Goal: Information Seeking & Learning: Learn about a topic

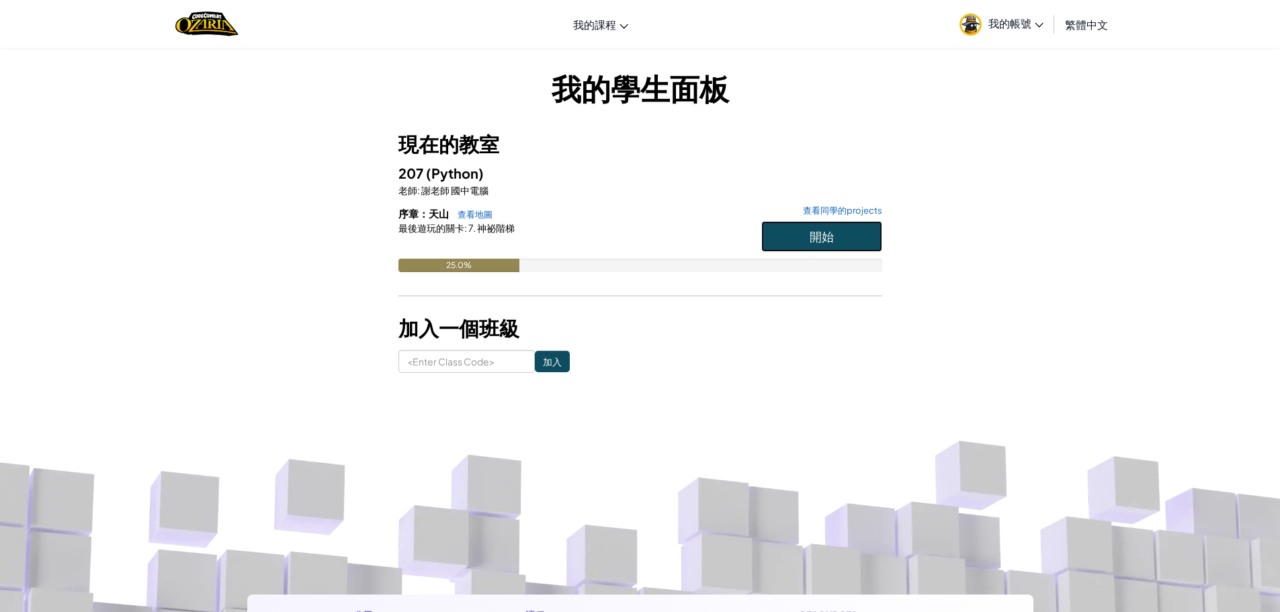
click at [814, 233] on span "開始" at bounding box center [821, 235] width 24 height 15
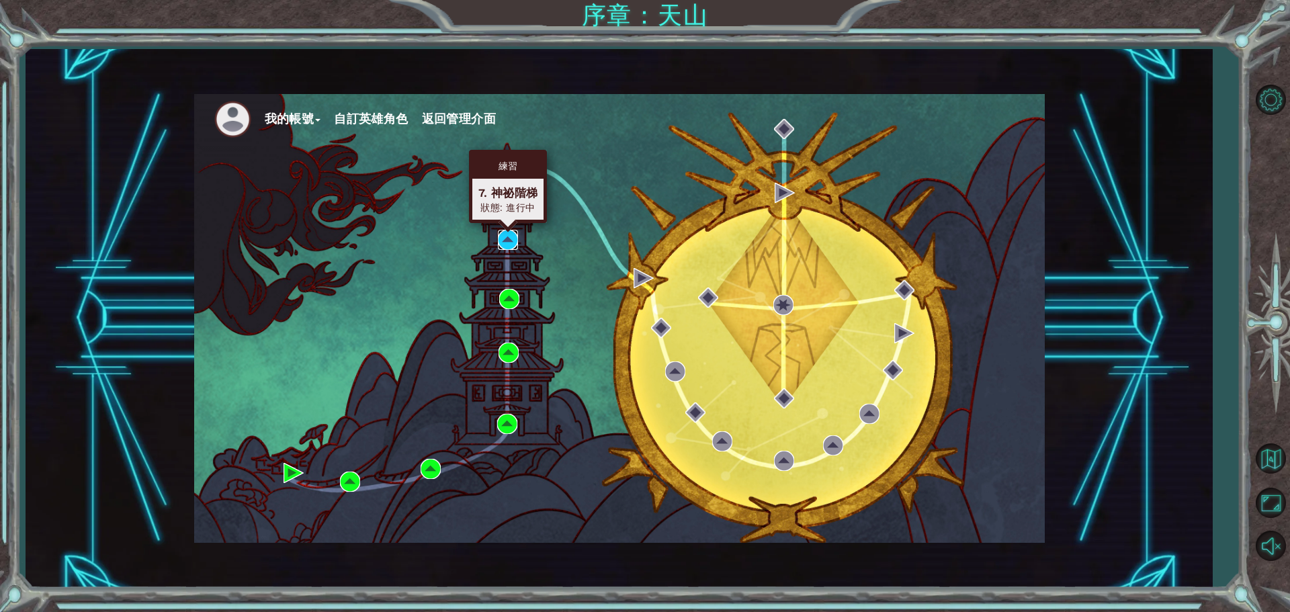
click at [511, 247] on img at bounding box center [508, 240] width 20 height 20
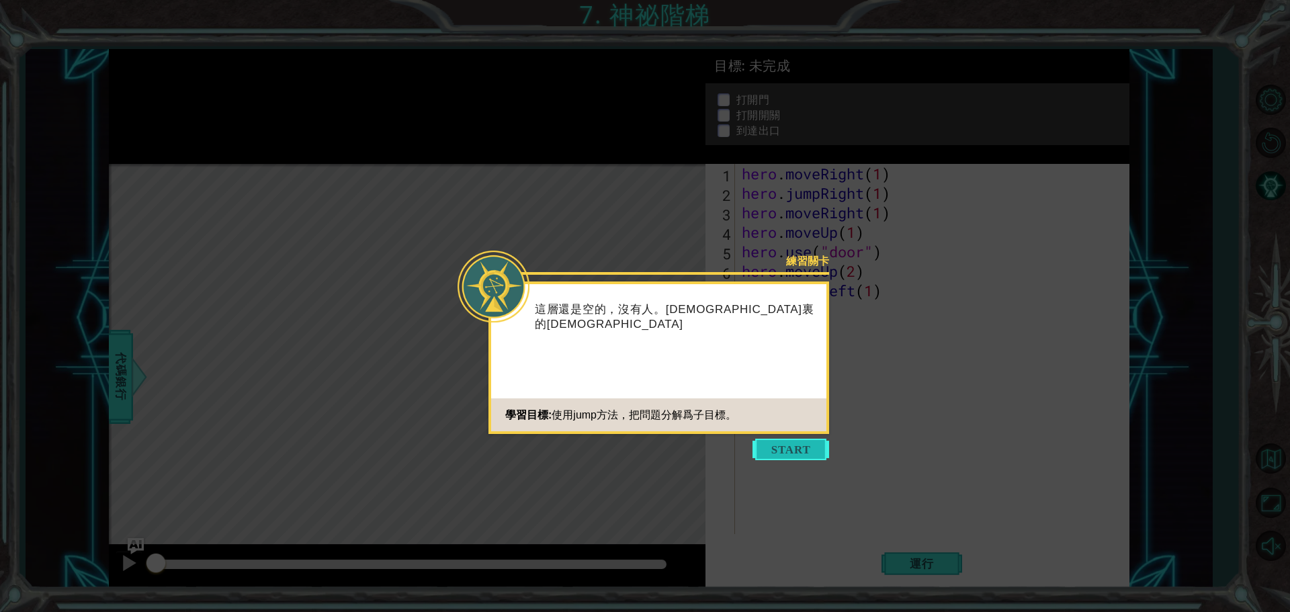
click at [782, 448] on button "Start" at bounding box center [790, 449] width 77 height 21
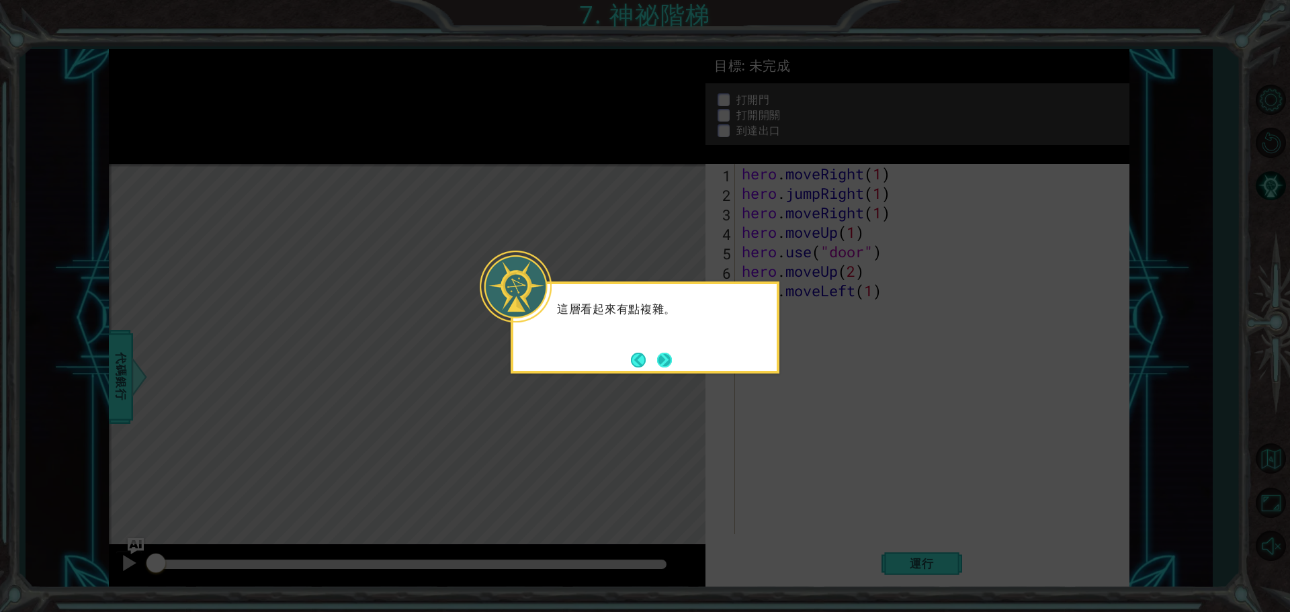
click at [658, 355] on button "Next" at bounding box center [664, 360] width 15 height 15
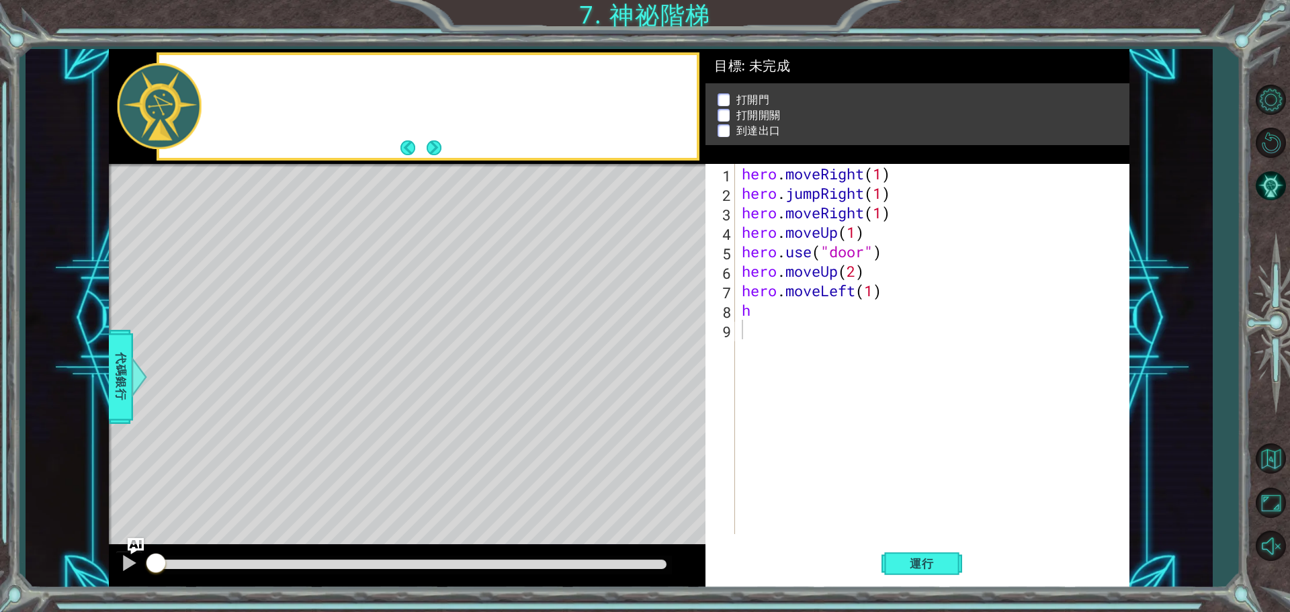
click at [658, 355] on div "Level Map" at bounding box center [419, 362] width 621 height 396
click at [781, 323] on div "hero . moveRight ( 1 ) hero . jumpRight ( 1 ) hero . moveRight ( 1 ) hero . mov…" at bounding box center [935, 368] width 393 height 409
click at [906, 558] on span "運行" at bounding box center [921, 563] width 51 height 13
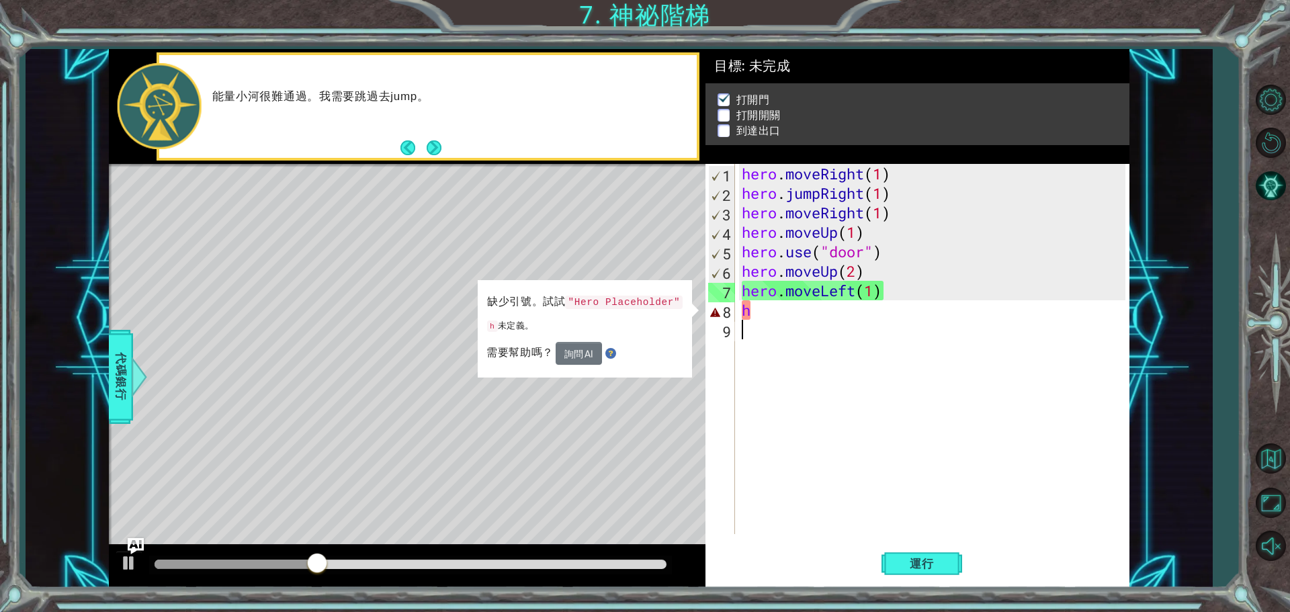
click at [775, 318] on div "hero . moveRight ( 1 ) hero . jumpRight ( 1 ) hero . moveRight ( 1 ) hero . mov…" at bounding box center [935, 368] width 393 height 409
type textarea "h"
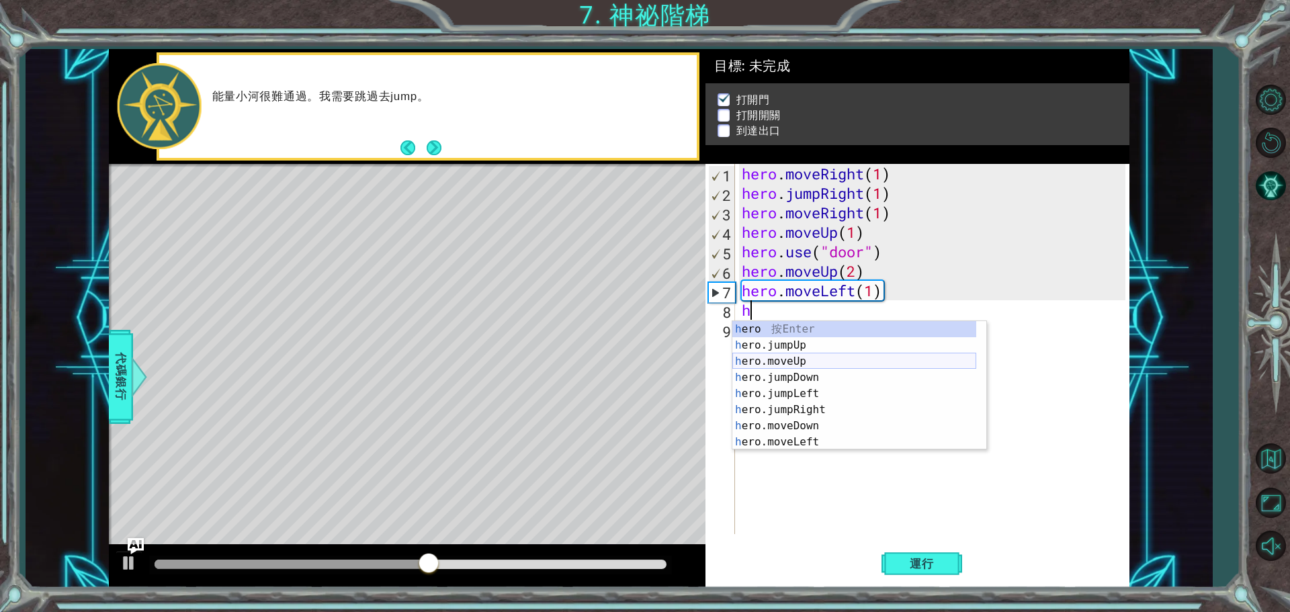
scroll to position [32, 0]
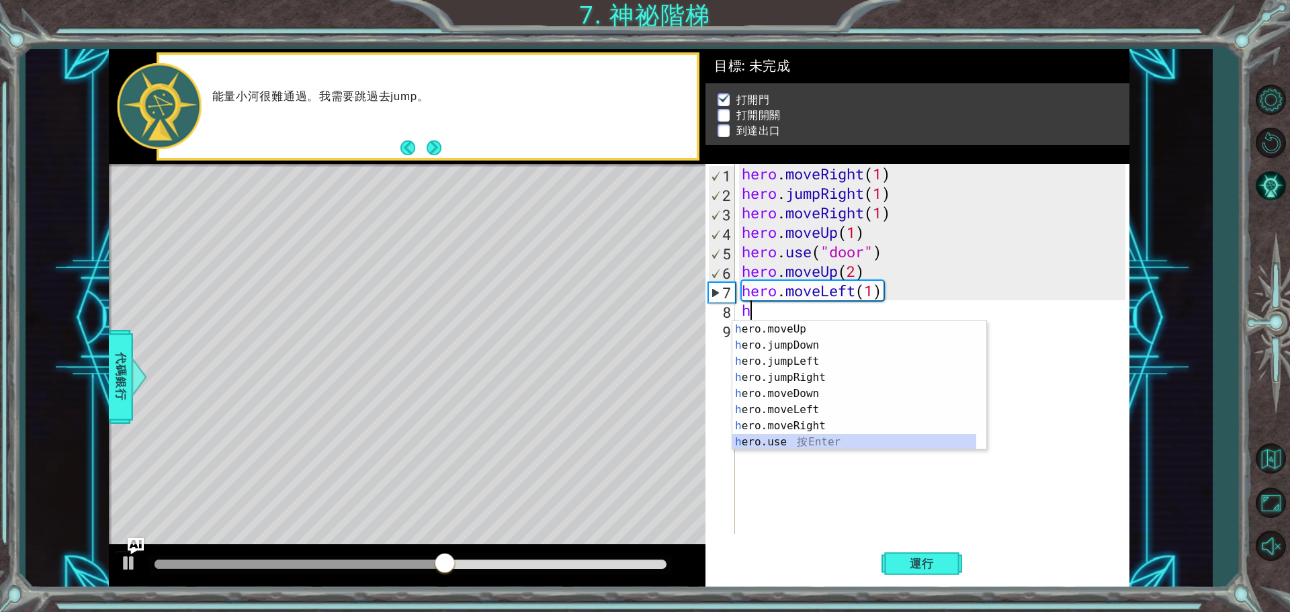
click at [789, 443] on div "h ero.moveUp 按 Enter h ero.jumpDown 按 Enter h ero.jumpLeft 按 Enter h ero.jumpRi…" at bounding box center [854, 401] width 244 height 161
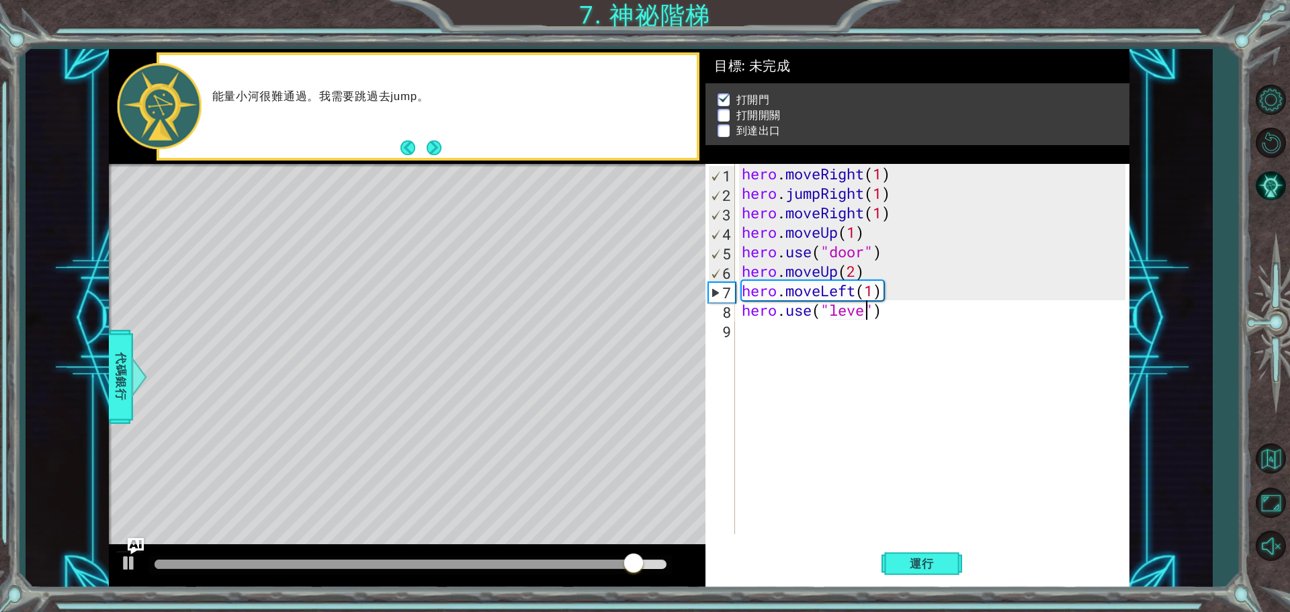
scroll to position [0, 5]
type textarea "hero.use("lever")"
click at [793, 333] on div "hero . moveRight ( 1 ) hero . jumpRight ( 1 ) hero . moveRight ( 1 ) hero . mov…" at bounding box center [935, 368] width 393 height 409
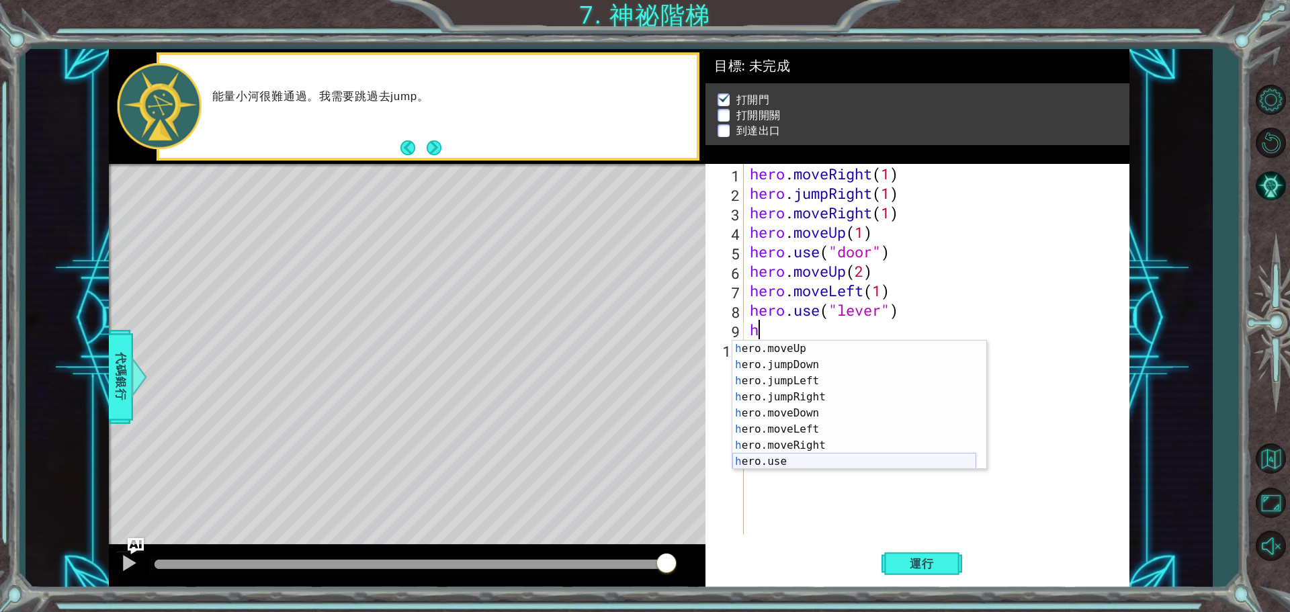
scroll to position [32, 0]
click at [795, 431] on div "h ero.moveUp 按 Enter h ero.jumpDown 按 Enter h ero.jumpLeft 按 Enter h ero.jumpRi…" at bounding box center [854, 421] width 244 height 161
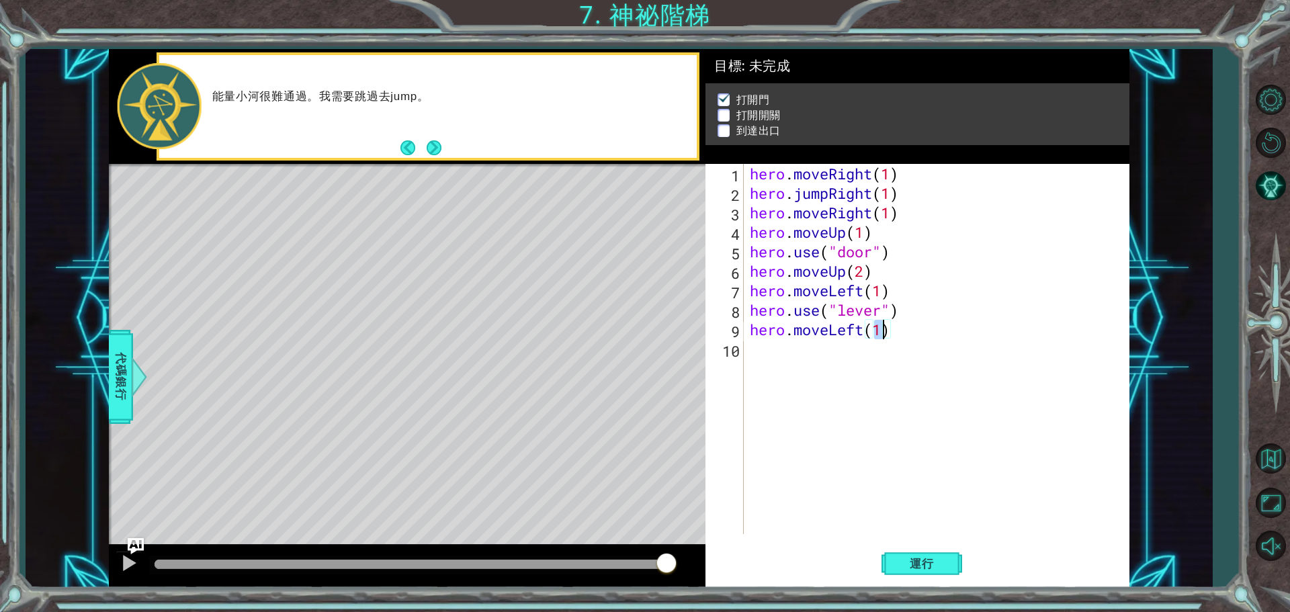
type textarea "hero.moveLeft(2)"
click at [748, 351] on div "hero . moveRight ( 1 ) hero . jumpRight ( 1 ) hero . moveRight ( 1 ) hero . mov…" at bounding box center [939, 368] width 385 height 409
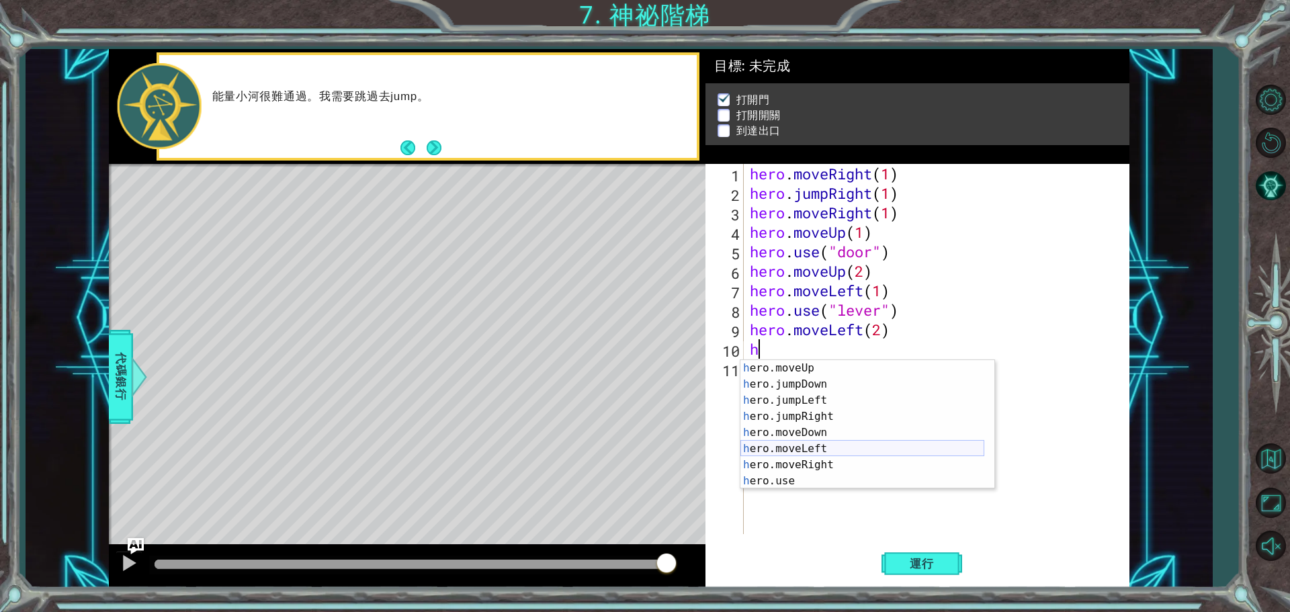
scroll to position [0, 0]
click at [818, 399] on div "h ero 按 Enter h ero.jumpUp 按 Enter h ero.moveUp 按 Enter h ero.jumpDown 按 Enter …" at bounding box center [862, 440] width 244 height 161
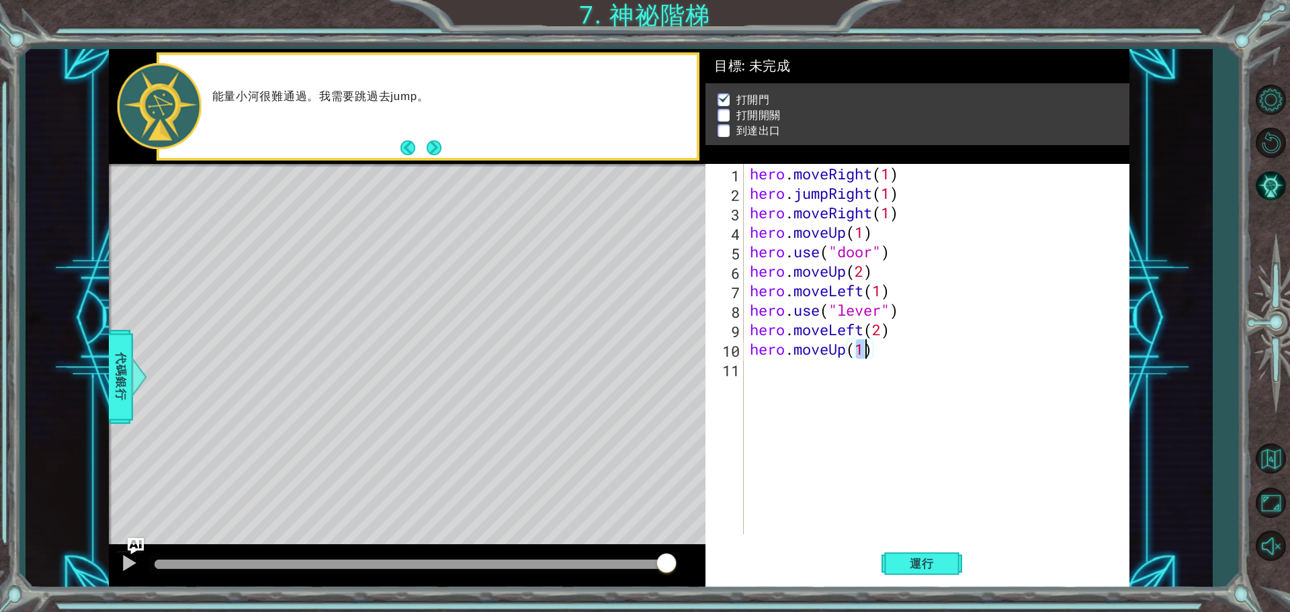
click at [922, 352] on div "hero . moveRight ( 1 ) hero . jumpRight ( 1 ) hero . moveRight ( 1 ) hero . mov…" at bounding box center [939, 368] width 385 height 409
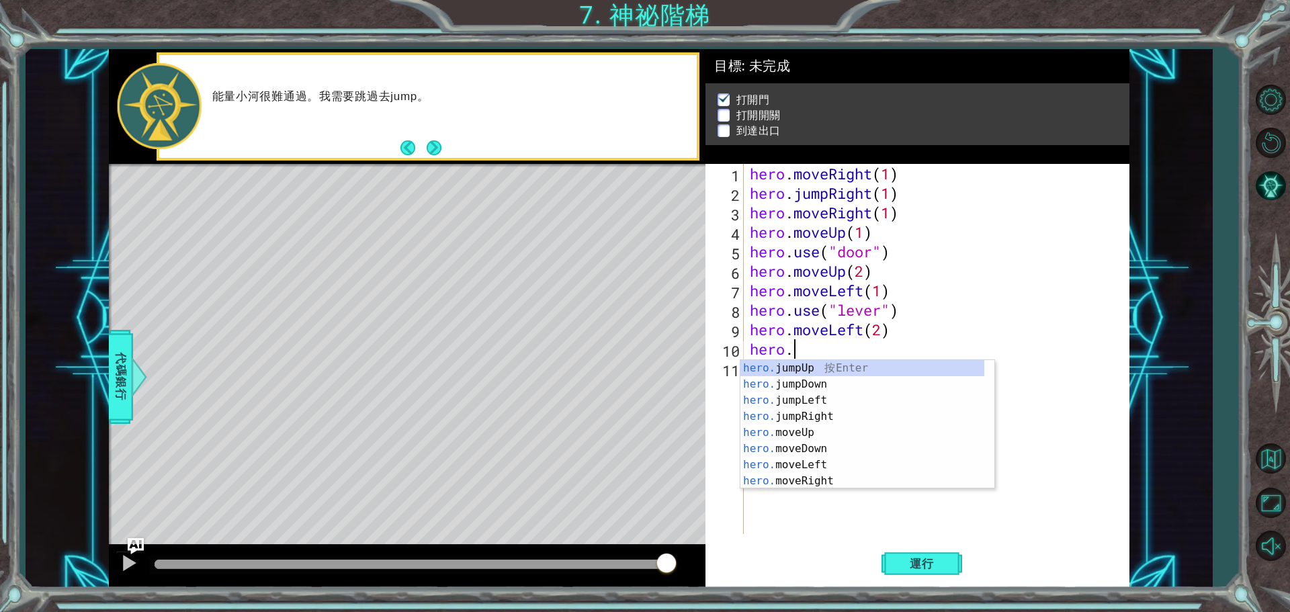
type textarea "h"
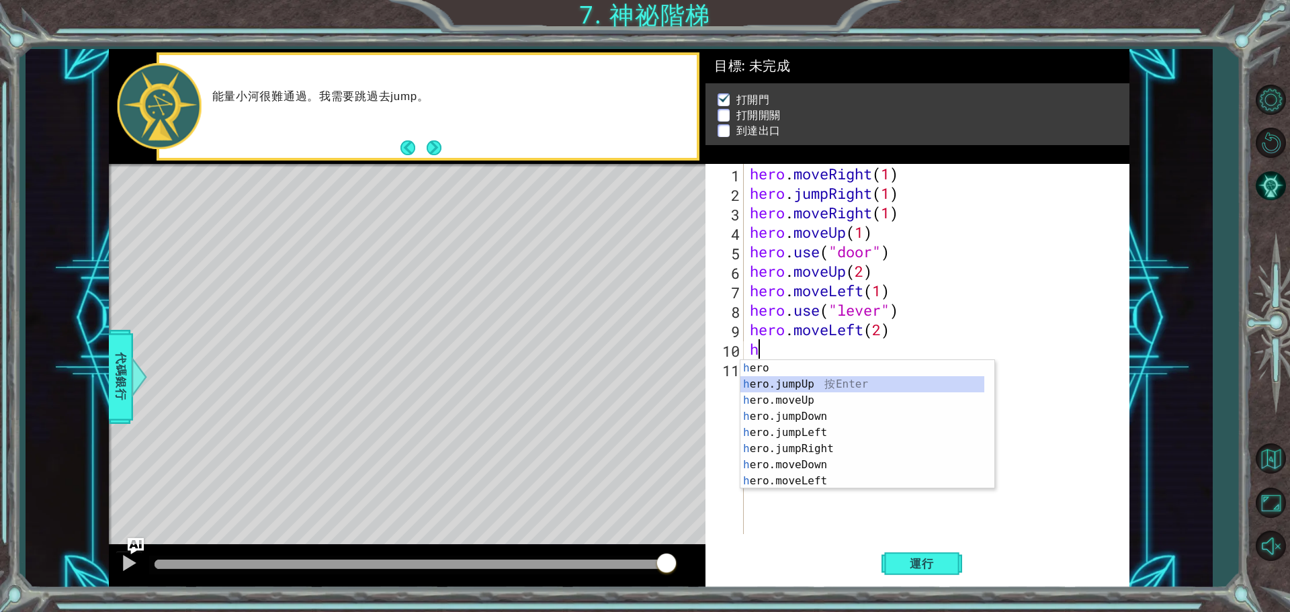
click at [824, 389] on div "h ero 按 Enter h ero.jumpUp 按 Enter h ero.moveUp 按 Enter h ero.jumpDown 按 Enter …" at bounding box center [862, 440] width 244 height 161
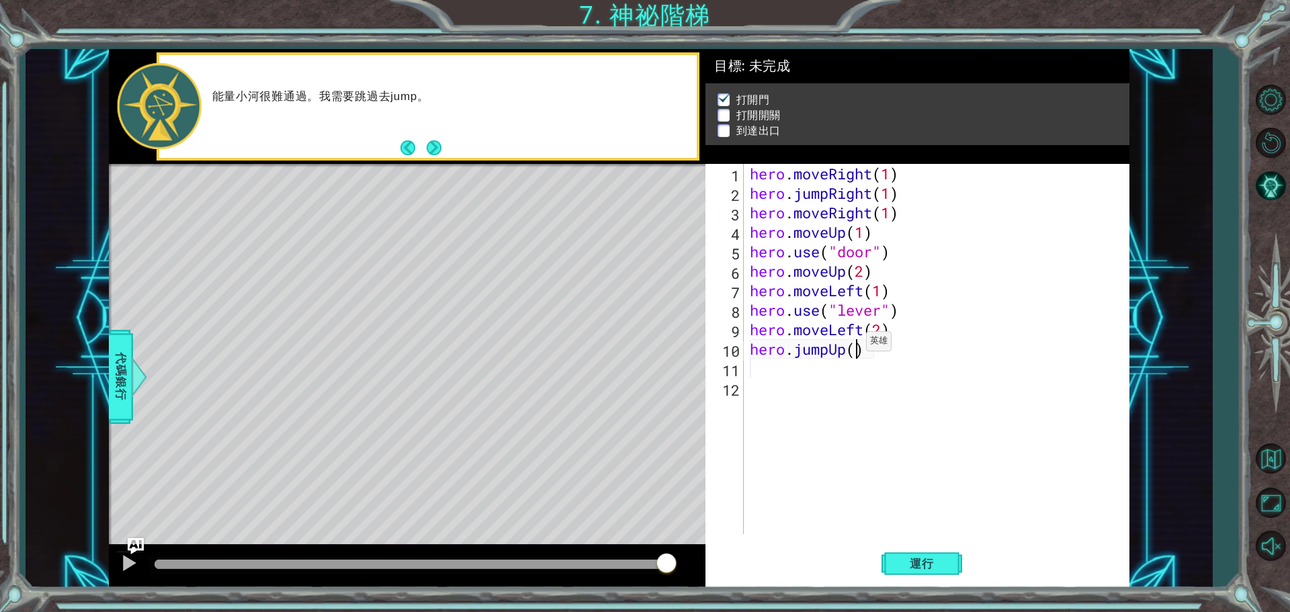
click at [854, 345] on div "hero . moveRight ( 1 ) hero . jumpRight ( 1 ) hero . moveRight ( 1 ) hero . mov…" at bounding box center [939, 368] width 385 height 409
type textarea "hero.jumpUp(1)"
click at [916, 570] on button "運行" at bounding box center [921, 563] width 81 height 42
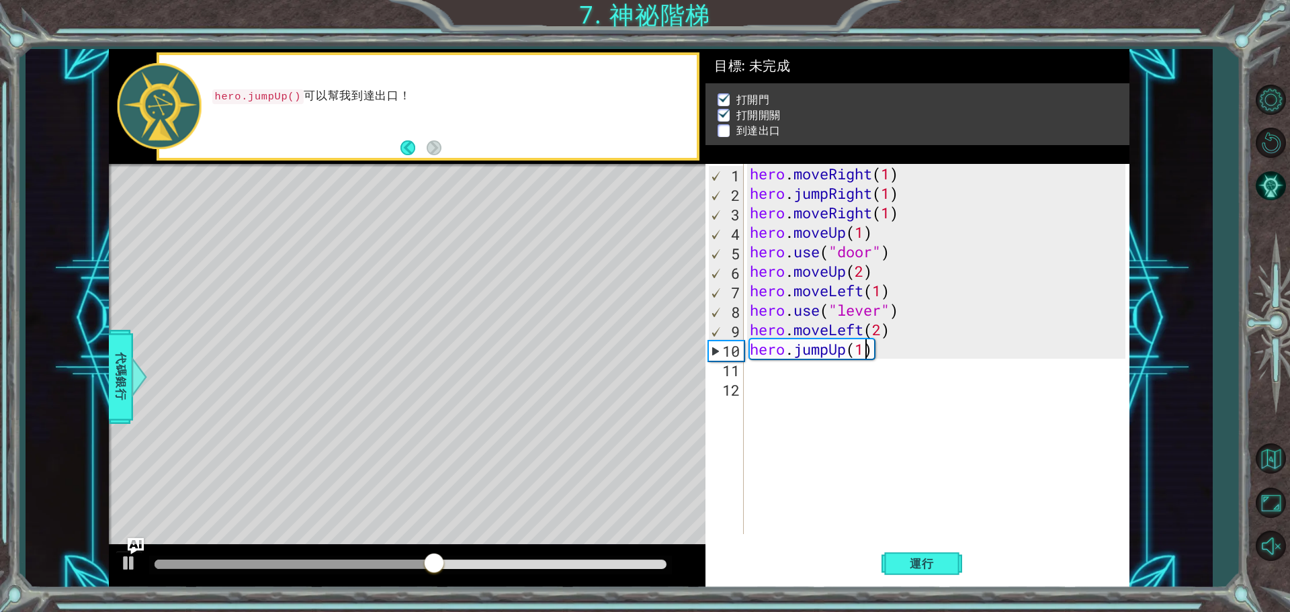
click at [775, 365] on div "hero . moveRight ( 1 ) hero . jumpRight ( 1 ) hero . moveRight ( 1 ) hero . mov…" at bounding box center [939, 368] width 385 height 409
type textarea "h"
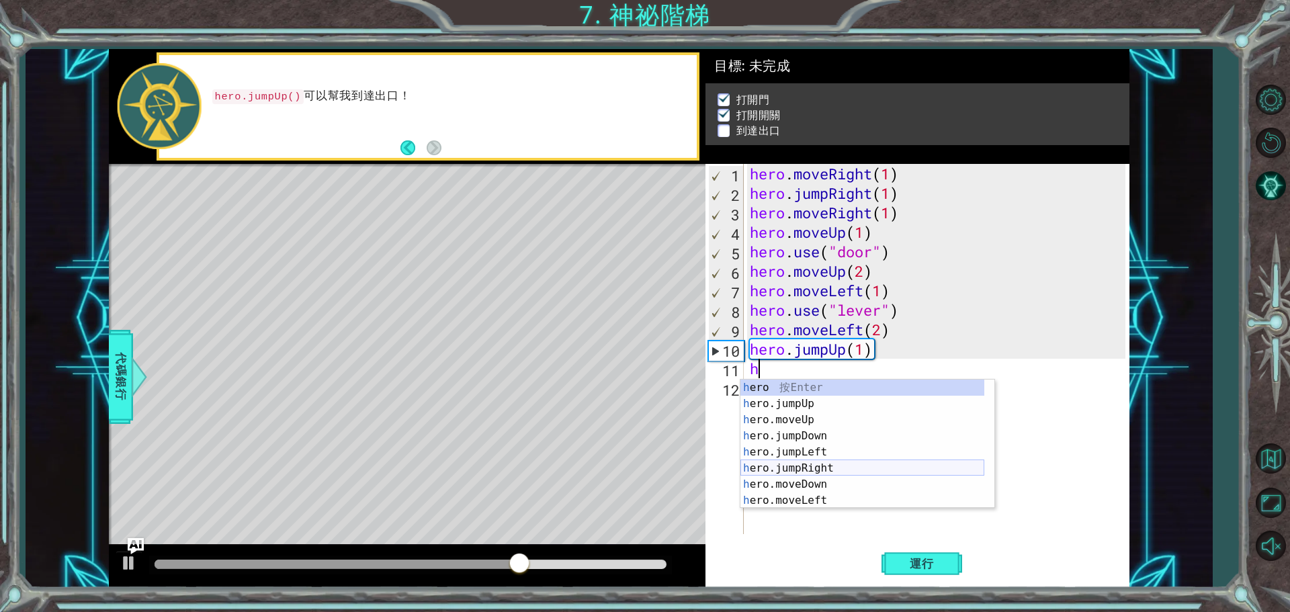
click at [818, 468] on div "h ero 按 Enter h ero.jumpUp 按 Enter h ero.moveUp 按 Enter h ero.jumpDown 按 Enter …" at bounding box center [862, 460] width 244 height 161
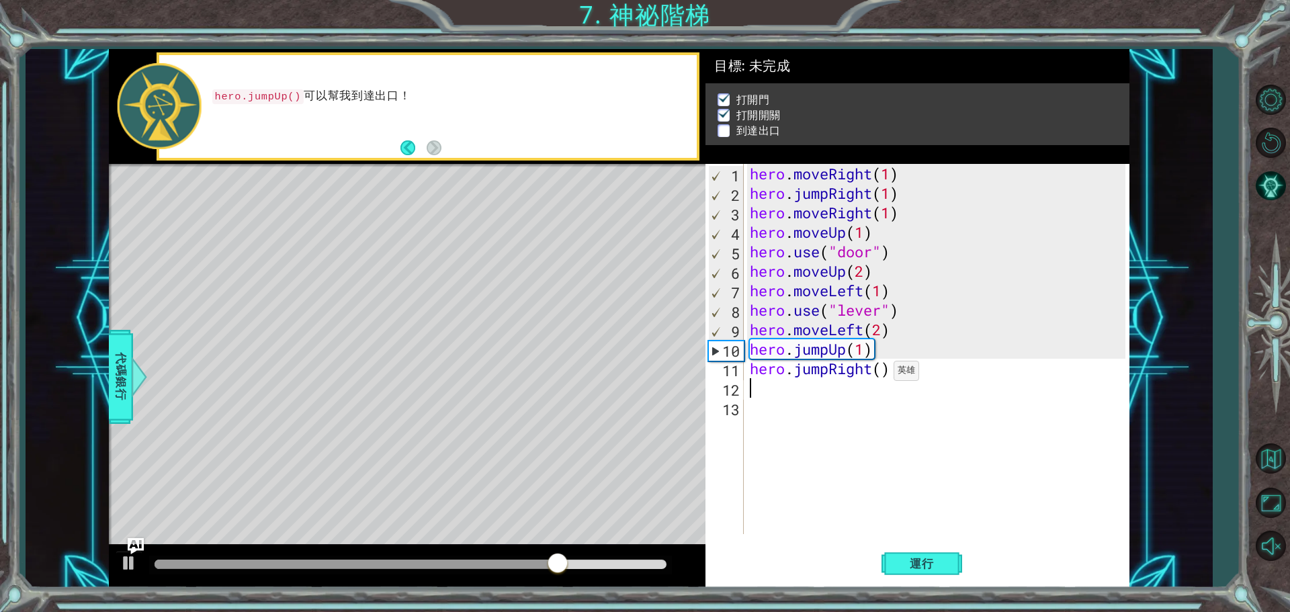
click at [881, 374] on div "hero . moveRight ( 1 ) hero . jumpRight ( 1 ) hero . moveRight ( 1 ) hero . mov…" at bounding box center [939, 368] width 385 height 409
type textarea "hero.jumpRight(2)"
click at [902, 567] on span "運行" at bounding box center [921, 563] width 51 height 13
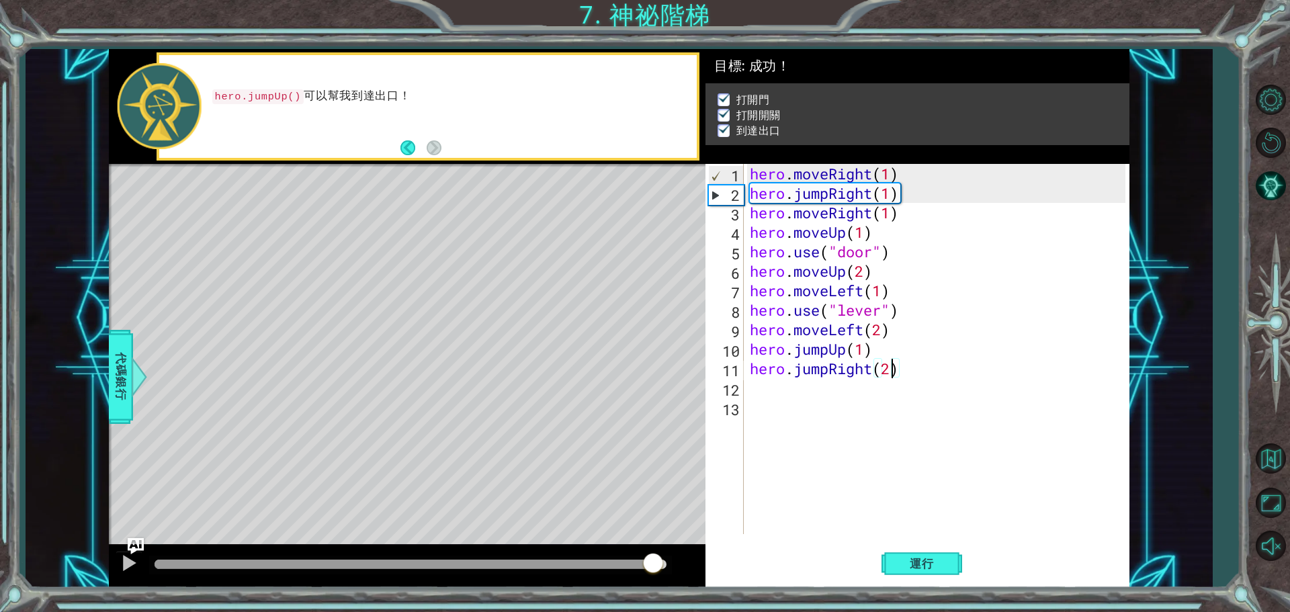
click at [652, 565] on div at bounding box center [411, 564] width 512 height 9
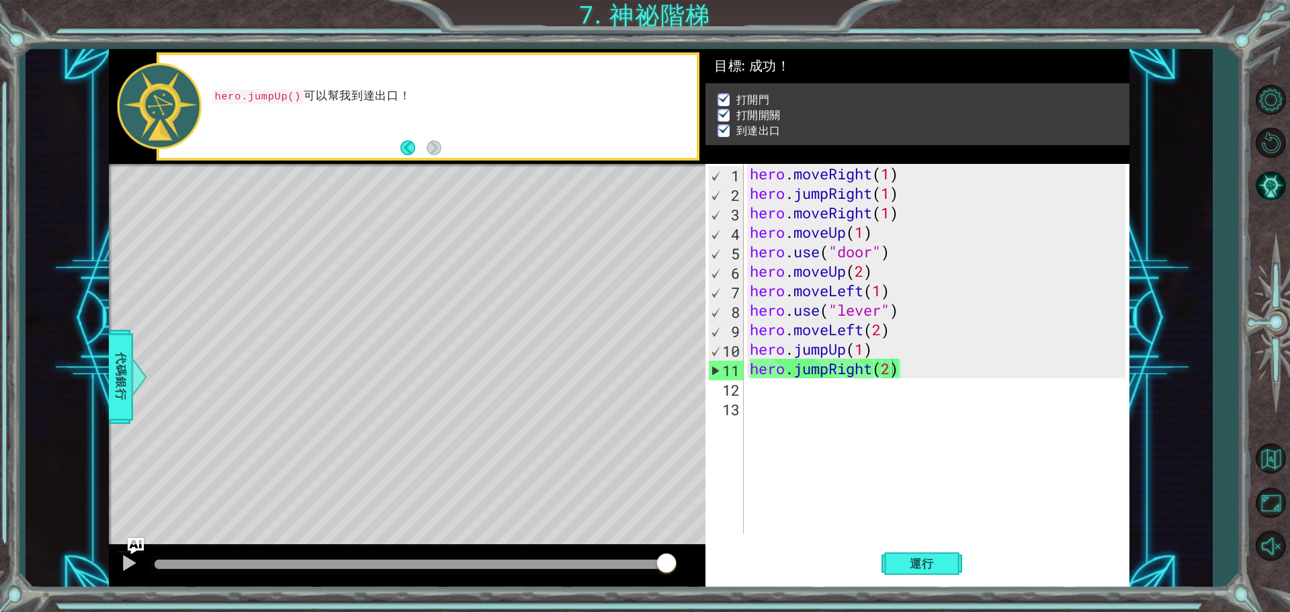
drag, startPoint x: 654, startPoint y: 561, endPoint x: 675, endPoint y: 558, distance: 21.8
click at [675, 558] on div at bounding box center [666, 564] width 24 height 24
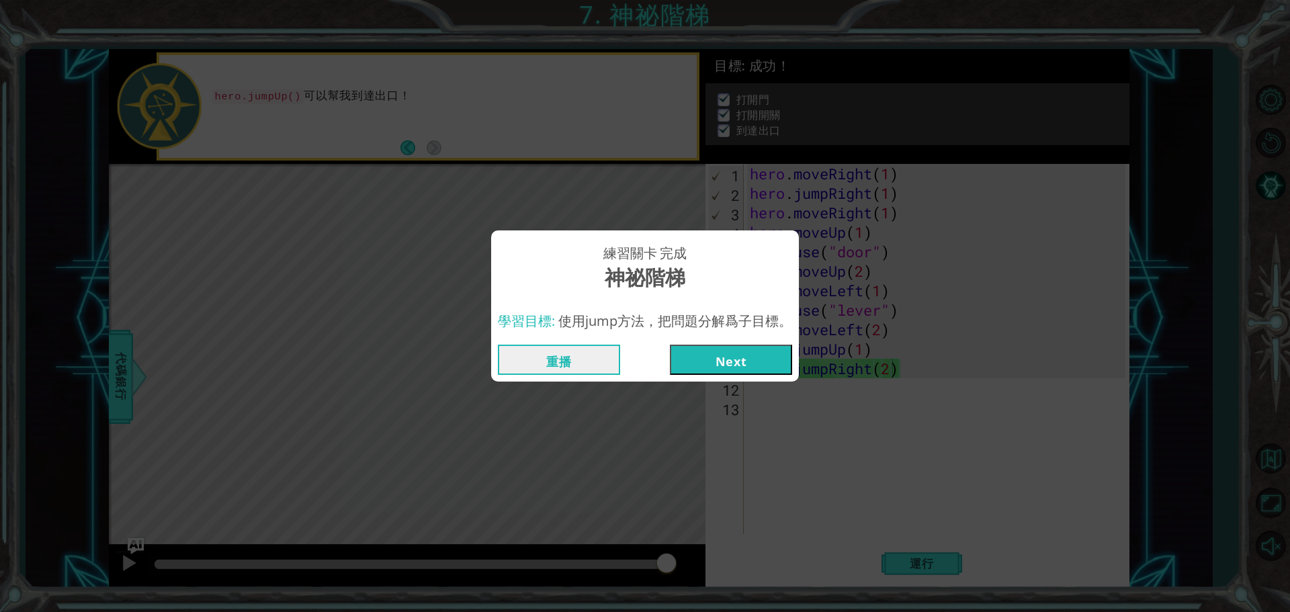
click at [723, 353] on button "Next" at bounding box center [731, 360] width 122 height 30
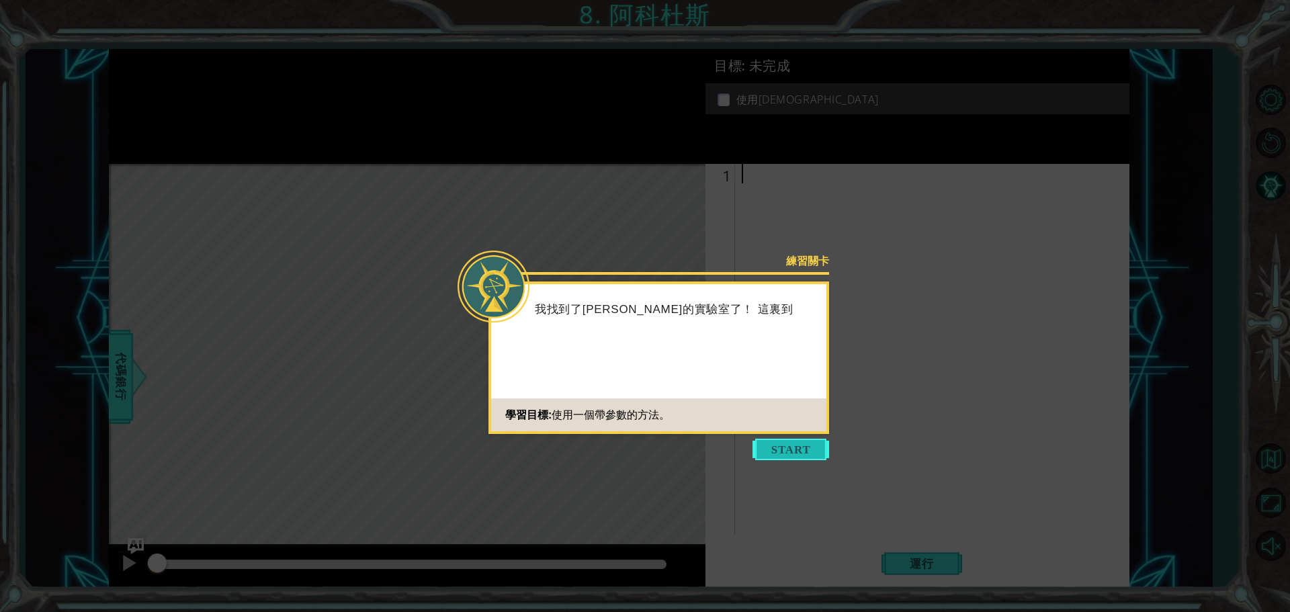
click at [826, 453] on button "Start" at bounding box center [790, 449] width 77 height 21
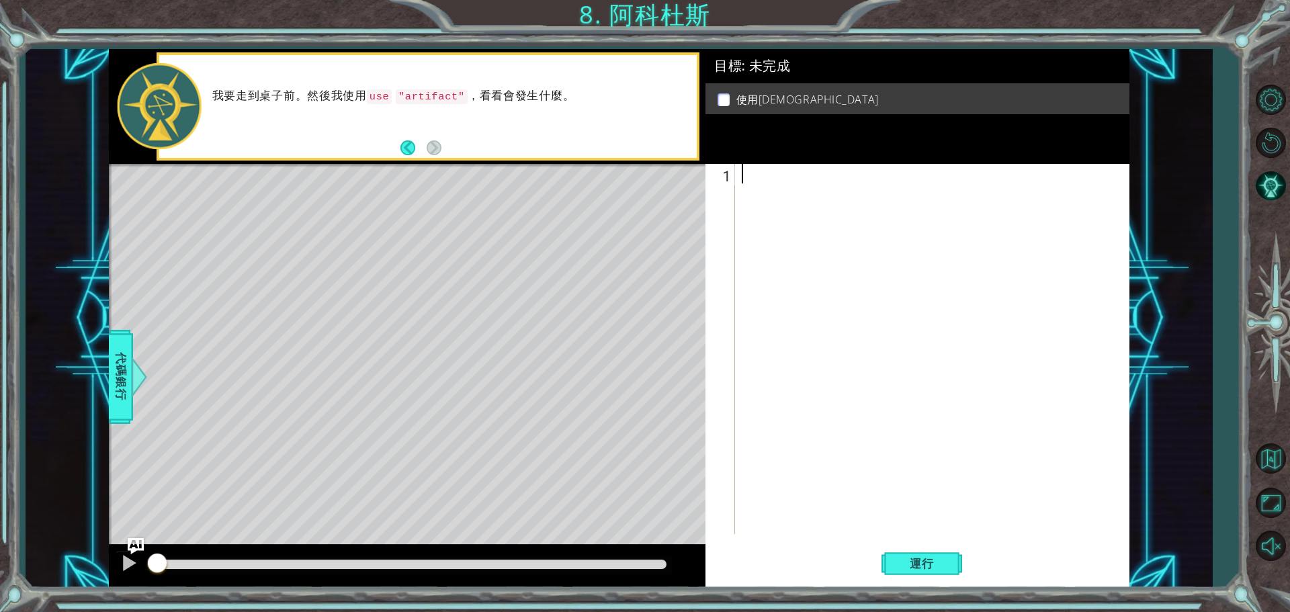
click at [765, 168] on div at bounding box center [935, 368] width 393 height 409
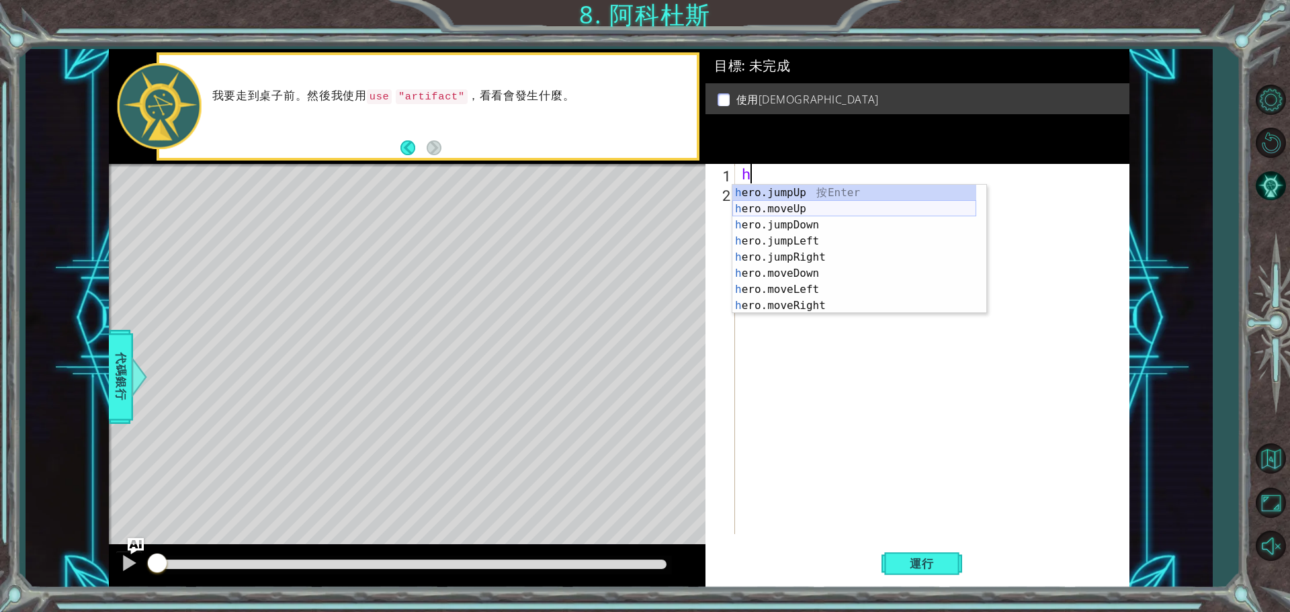
click at [822, 212] on div "h ero.jumpUp 按 Enter h ero.moveUp 按 Enter h ero.jumpDown 按 Enter h ero.jumpLeft…" at bounding box center [854, 265] width 244 height 161
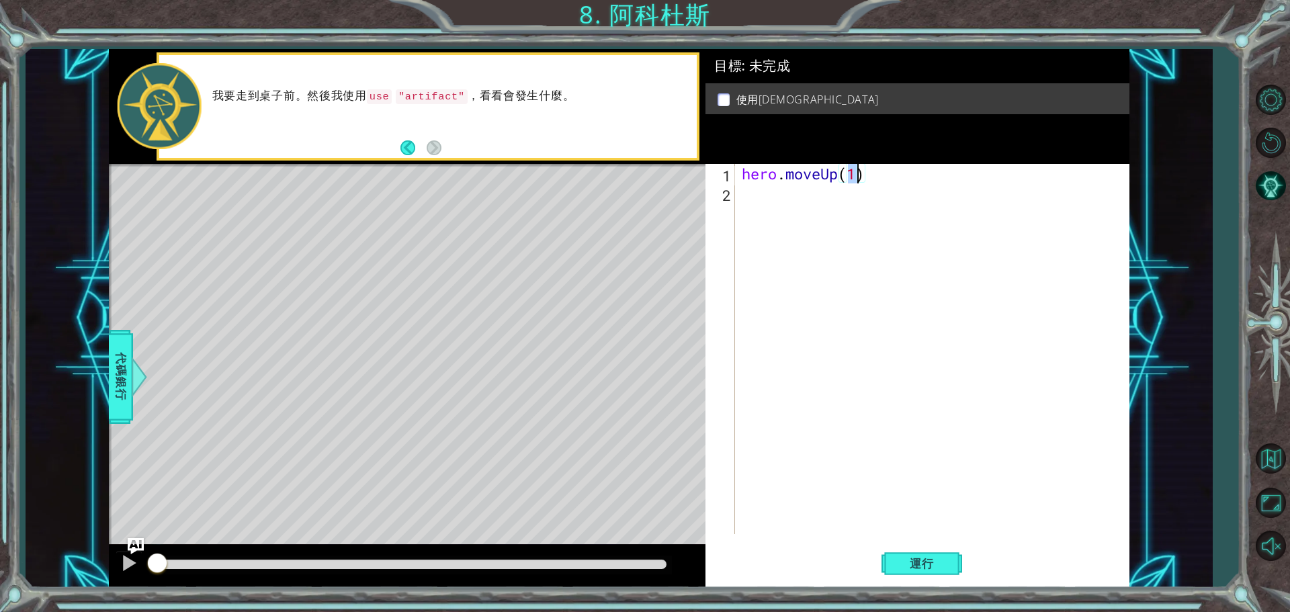
type textarea "hero.moveUp(2)"
click at [755, 204] on div "hero . moveUp ( 2 )" at bounding box center [935, 368] width 393 height 409
type textarea "h"
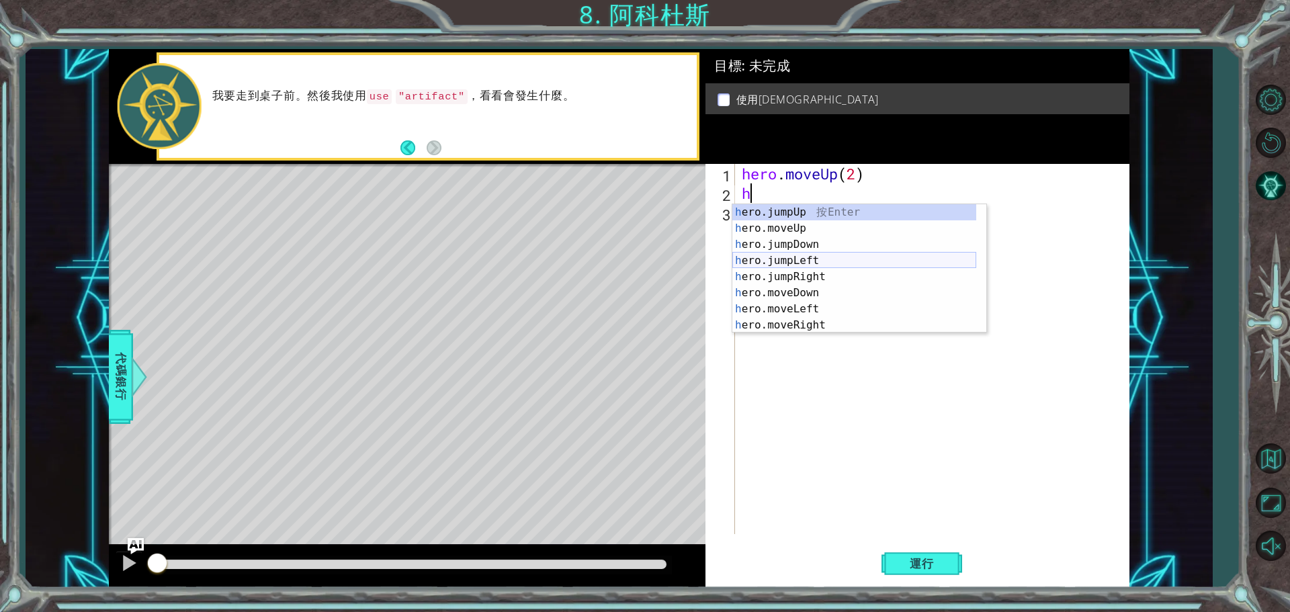
click at [813, 259] on div "h ero.jumpUp 按 Enter h ero.moveUp 按 Enter h ero.jumpDown 按 Enter h ero.jumpLeft…" at bounding box center [854, 284] width 244 height 161
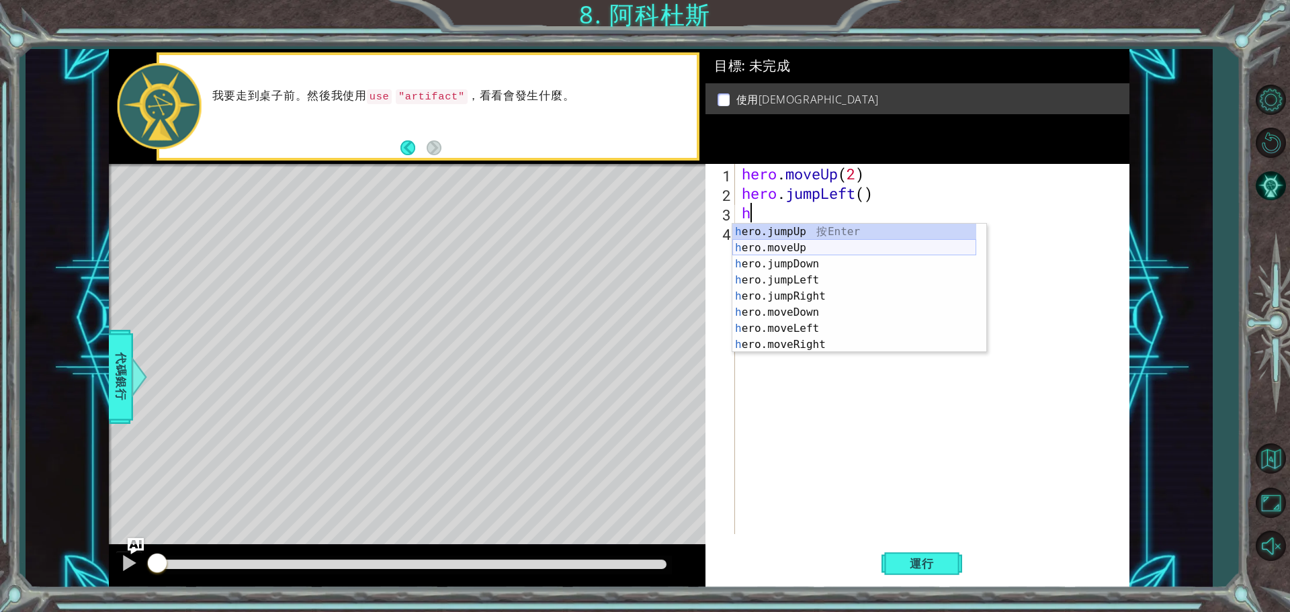
scroll to position [16, 0]
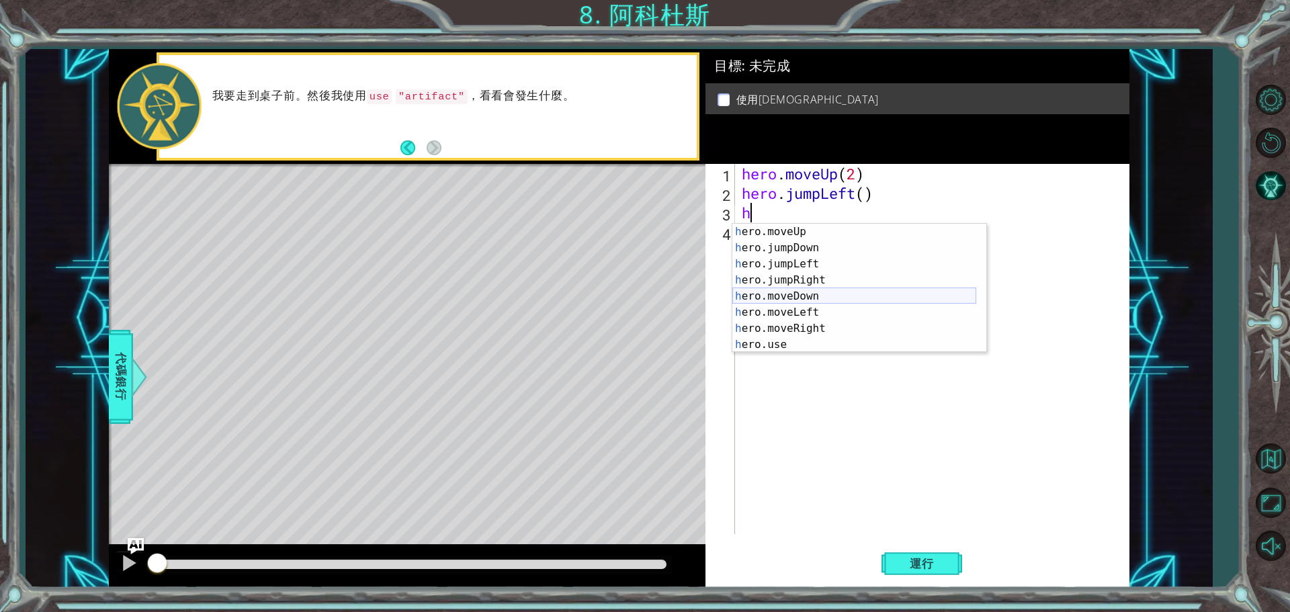
click at [824, 298] on div "h ero.moveUp 按 Enter h ero.jumpDown 按 Enter h ero.jumpLeft 按 Enter h ero.jumpRi…" at bounding box center [854, 304] width 244 height 161
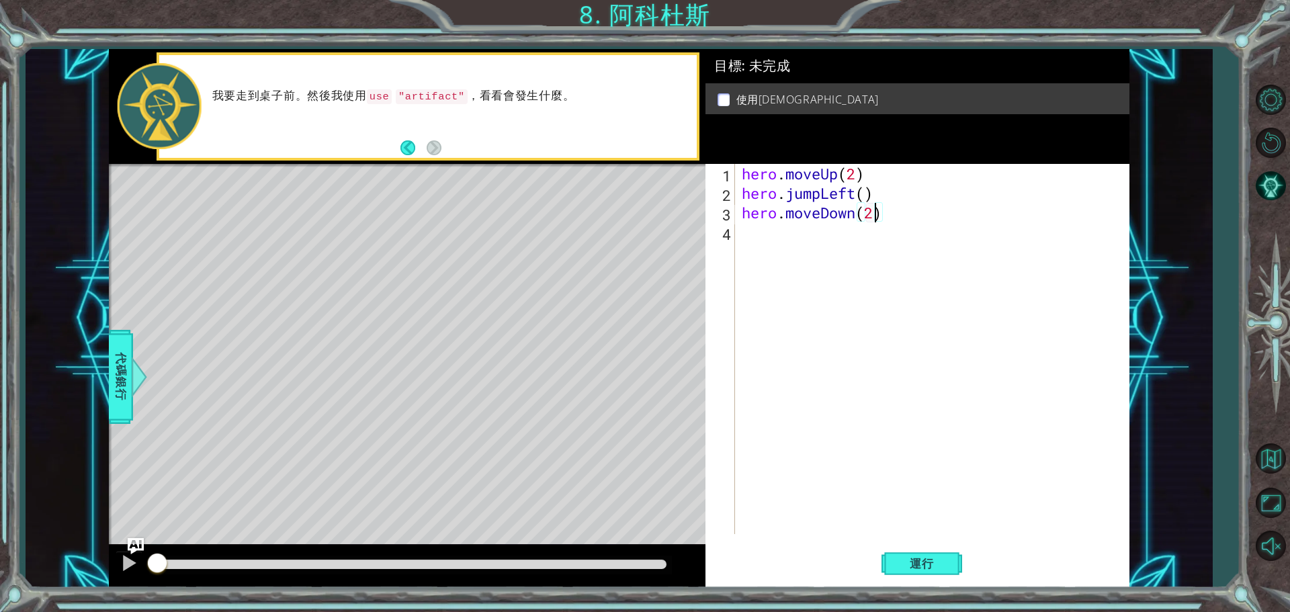
scroll to position [0, 5]
click at [867, 197] on div "hero . moveUp ( 2 ) hero . jumpLeft ( ) hero . moveDown ( 2 )" at bounding box center [935, 368] width 393 height 409
type textarea "hero.jumpLeft(1)"
click at [760, 234] on div "hero . moveUp ( 2 ) hero . jumpLeft ( 1 ) hero . moveDown ( 2 )" at bounding box center [935, 368] width 393 height 409
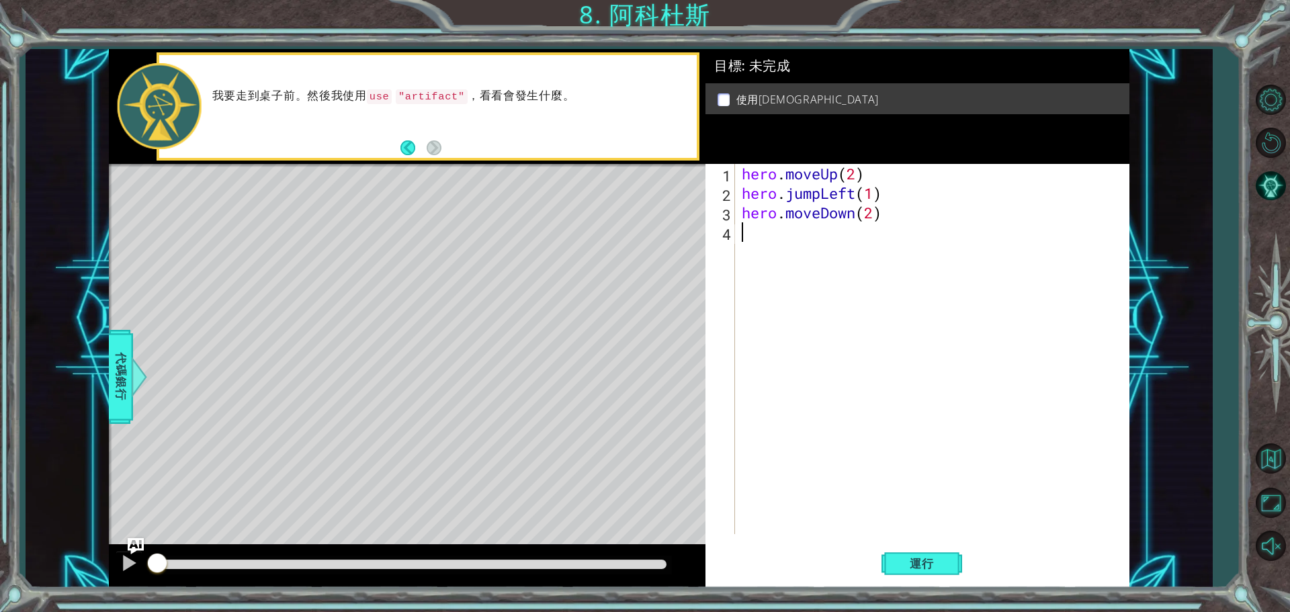
type textarea "h"
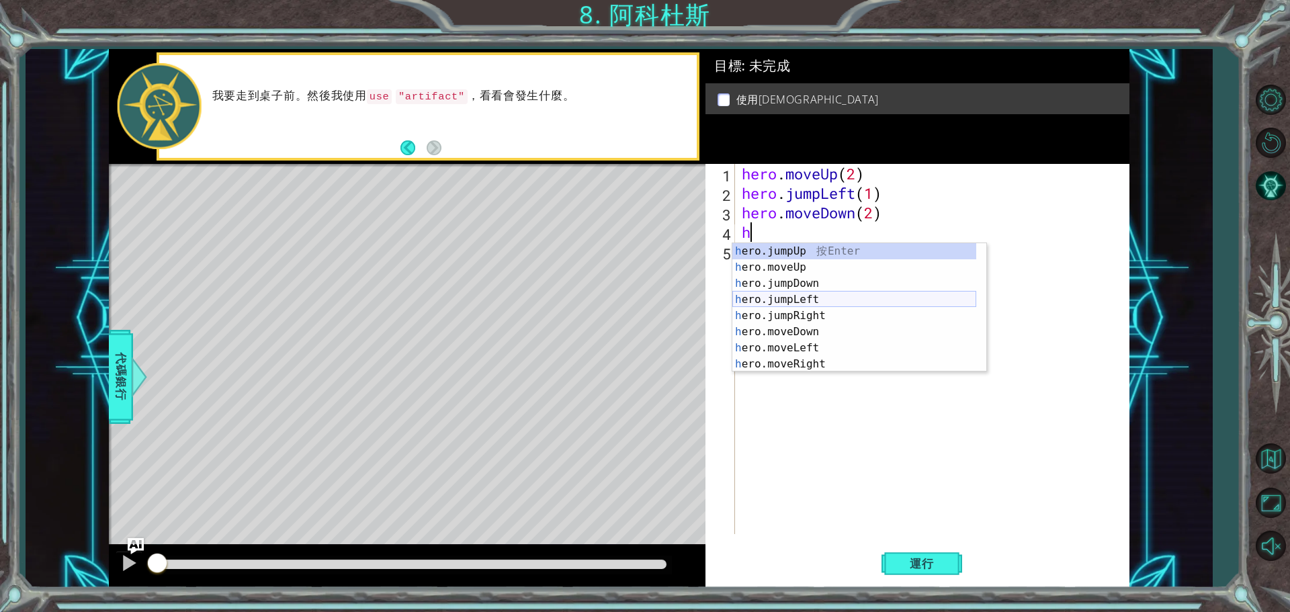
click at [821, 297] on div "h ero.jumpUp 按 Enter h ero.moveUp 按 Enter h ero.jumpDown 按 Enter h ero.jumpLeft…" at bounding box center [854, 323] width 244 height 161
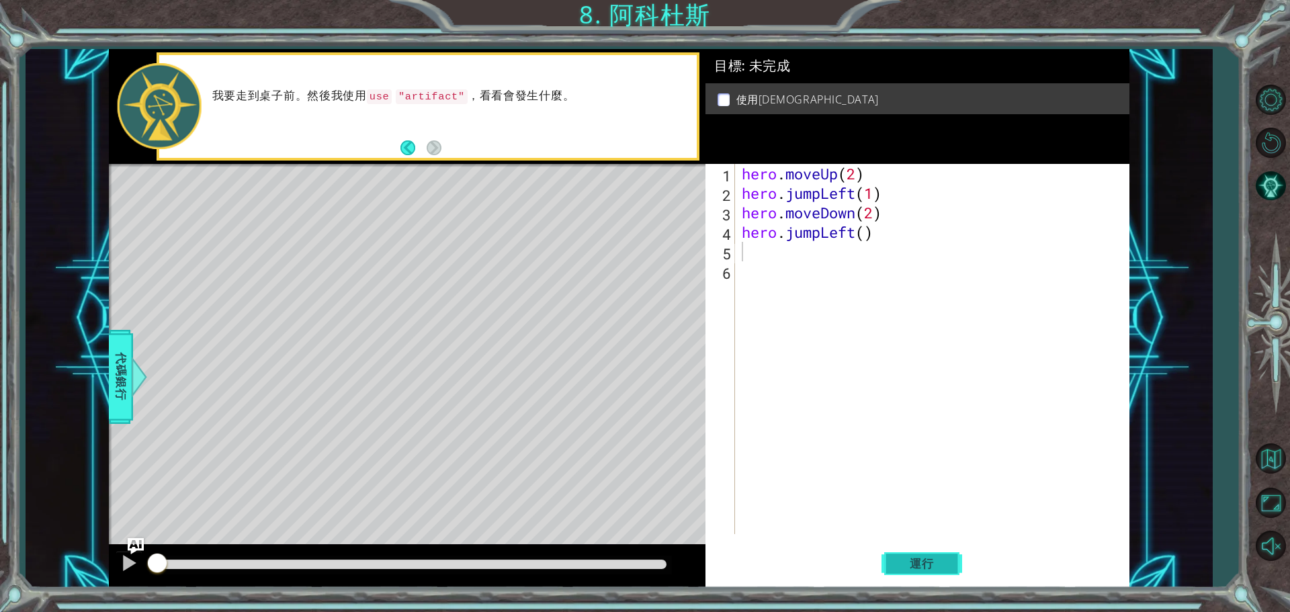
click at [922, 570] on button "運行" at bounding box center [921, 563] width 81 height 42
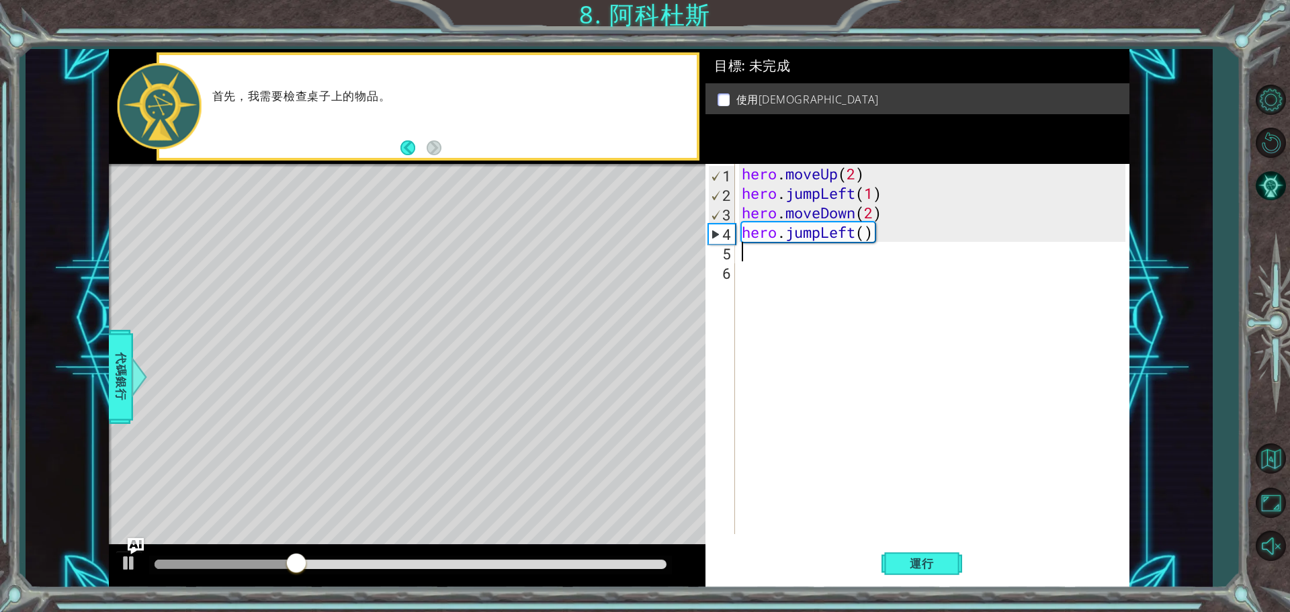
click at [882, 196] on div "hero . moveUp ( 2 ) hero . jumpLeft ( 1 ) hero . moveDown ( 2 ) hero . jumpLeft…" at bounding box center [935, 368] width 393 height 409
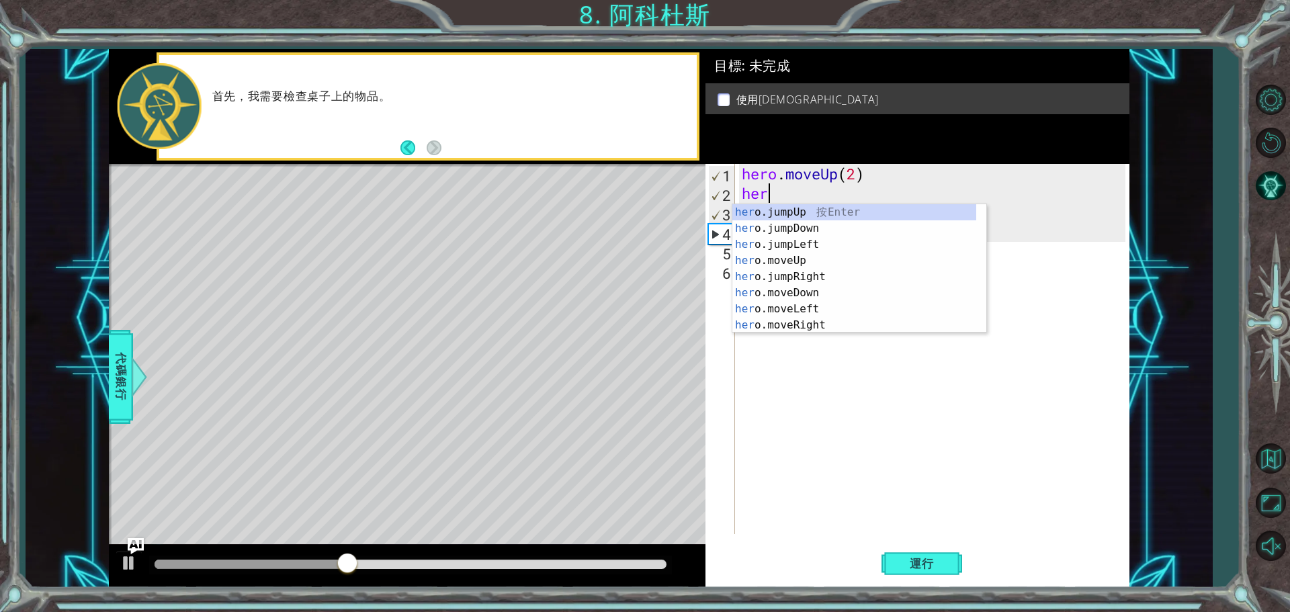
type textarea "h"
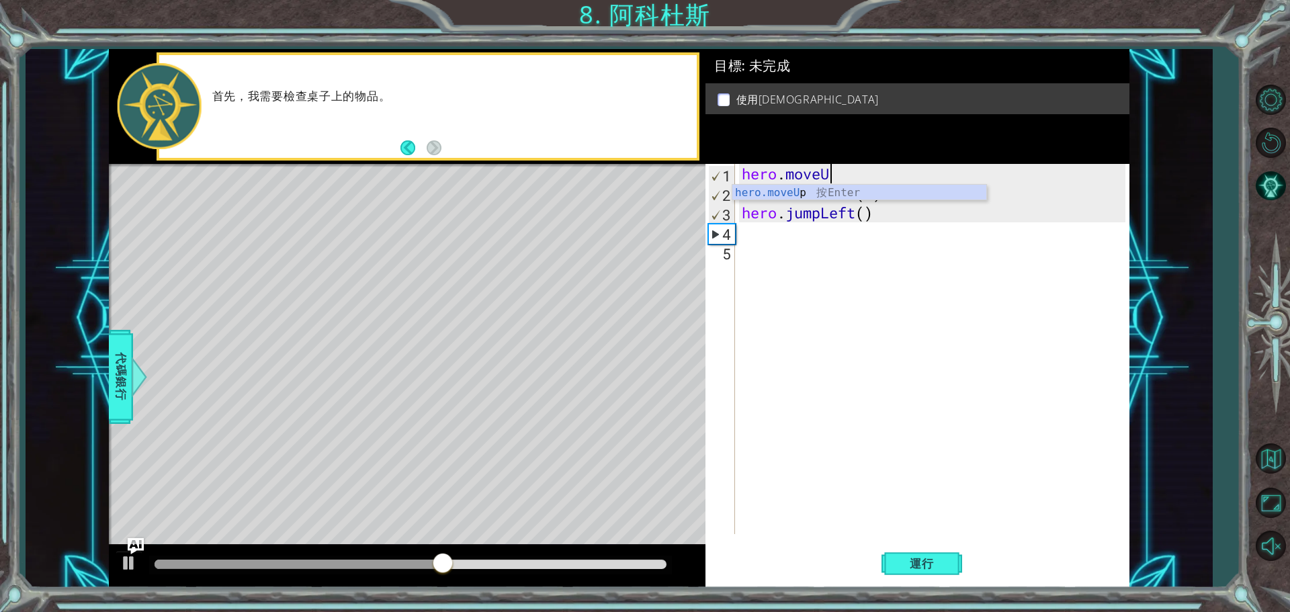
click at [882, 196] on div "hero.moveU p 按 Enter" at bounding box center [859, 209] width 254 height 48
type textarea "hero.moveUp(1)"
click at [896, 173] on div "hero . moveUp ( 1 ) hero . moveDown ( 2 ) hero . jumpLeft ( )" at bounding box center [935, 368] width 393 height 409
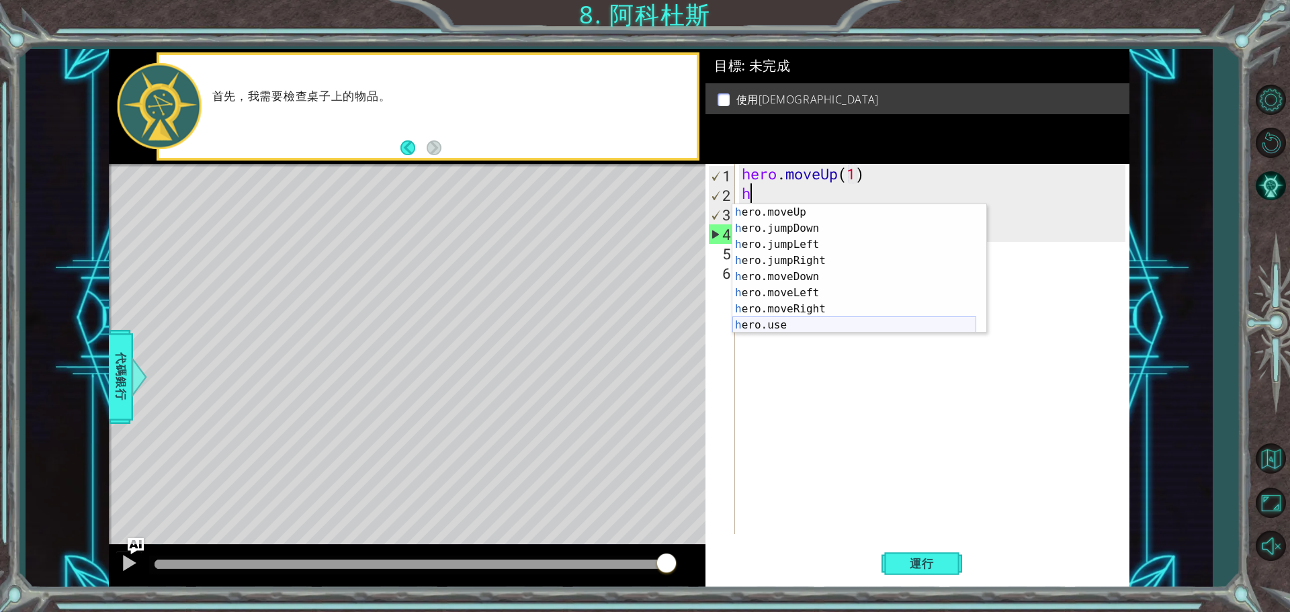
scroll to position [16, 0]
click at [826, 296] on div "h ero.moveUp 按 Enter h ero.jumpDown 按 Enter h ero.jumpLeft 按 Enter h ero.jumpRi…" at bounding box center [854, 284] width 244 height 161
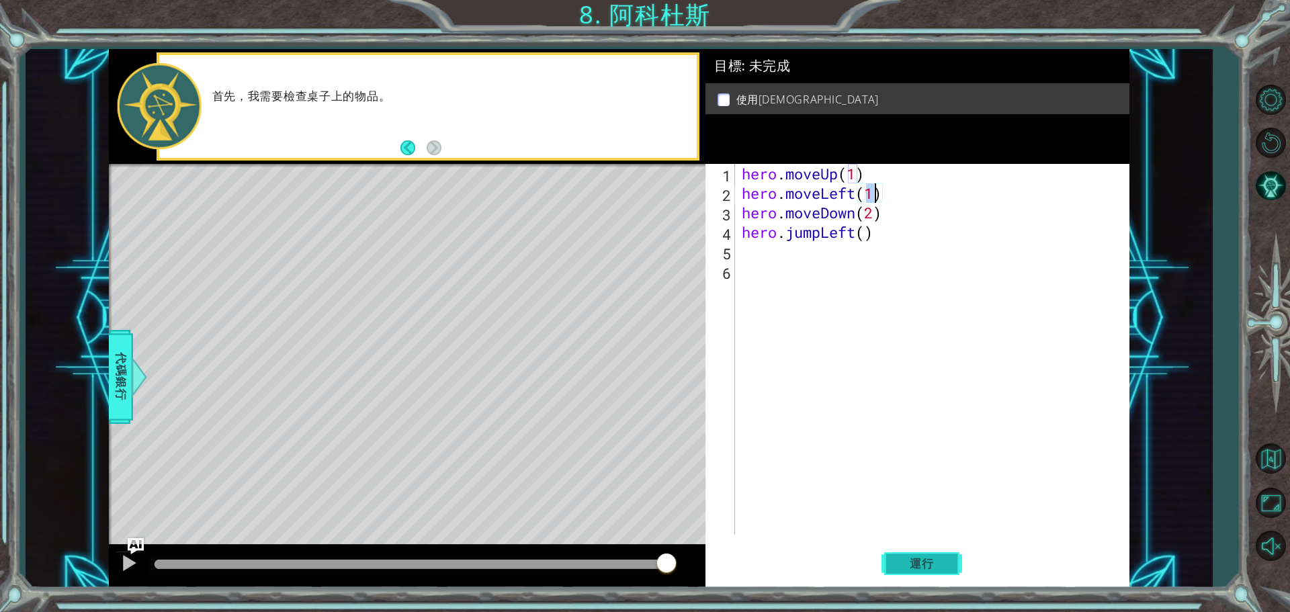
click at [896, 577] on button "運行" at bounding box center [921, 563] width 81 height 42
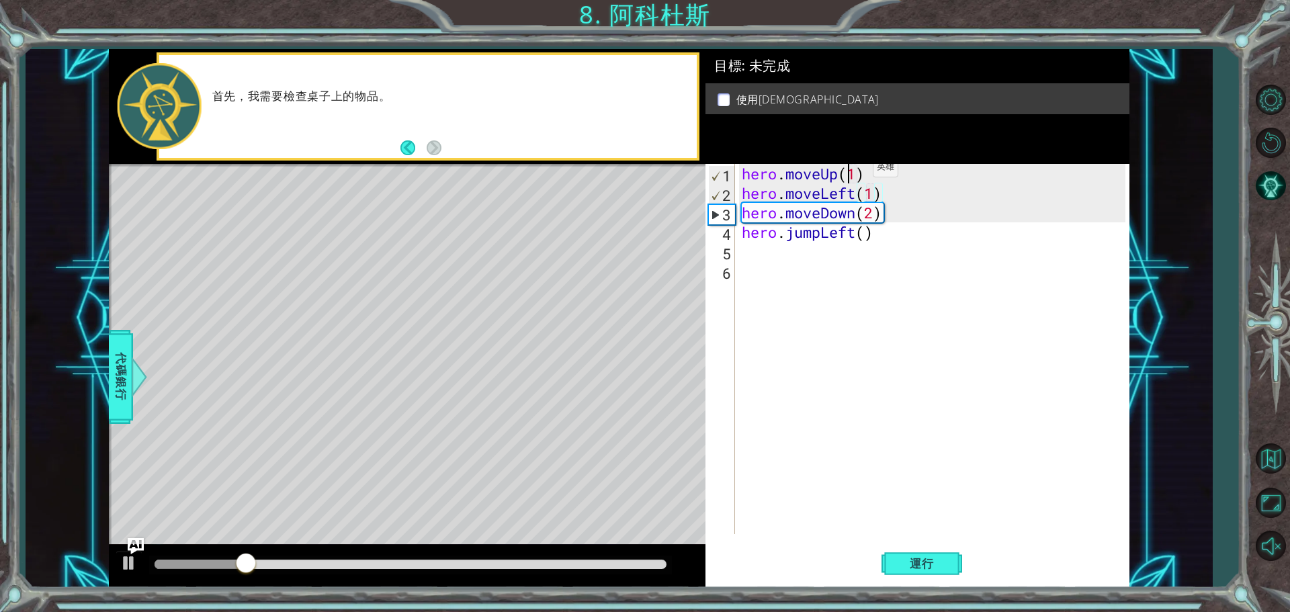
click at [852, 171] on div "hero . moveUp ( 1 ) hero . moveLeft ( 1 ) hero . moveDown ( 2 ) hero . jumpLeft…" at bounding box center [935, 368] width 393 height 409
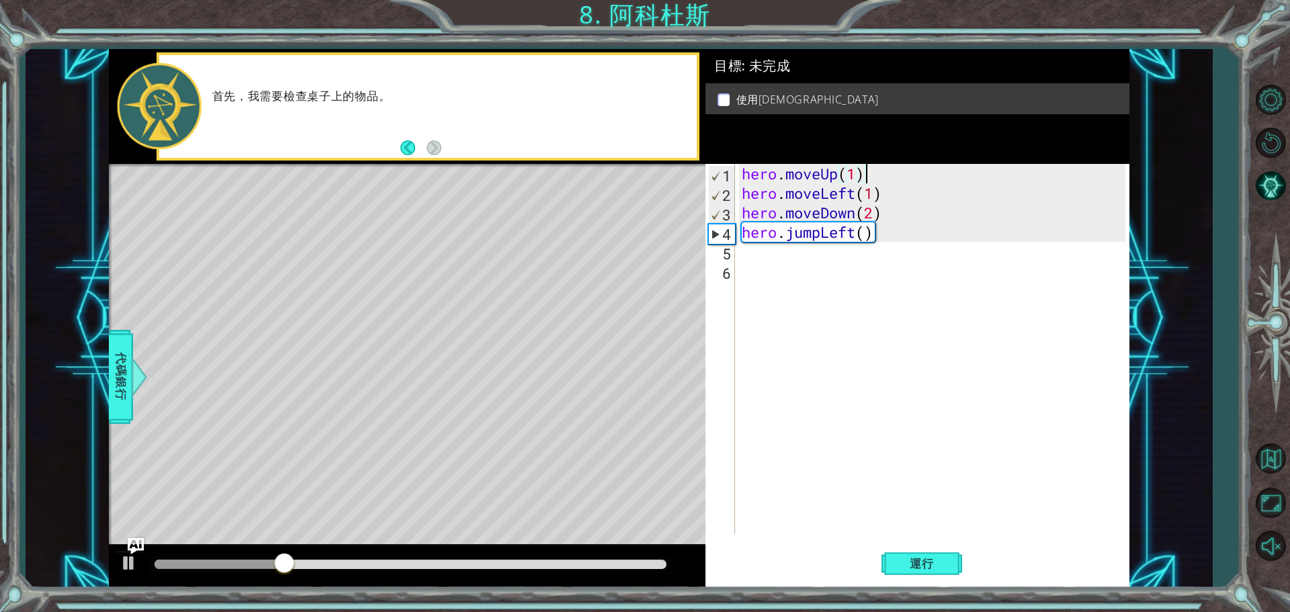
click at [862, 173] on div "hero . moveUp ( 1 ) hero . moveLeft ( 1 ) hero . moveDown ( 2 ) hero . jumpLeft…" at bounding box center [935, 368] width 393 height 409
click at [852, 175] on div "hero . moveUp ( 1 ) hero . moveLeft ( 1 ) hero . moveDown ( 2 ) hero . jumpLeft…" at bounding box center [935, 368] width 393 height 409
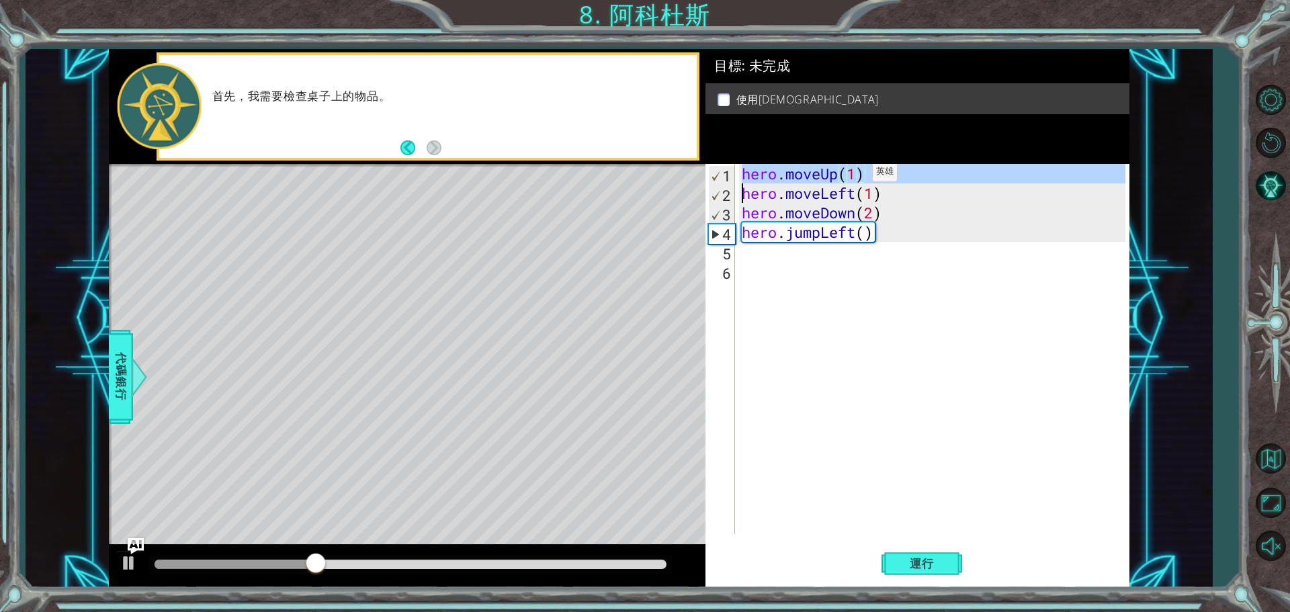
click at [852, 175] on div "hero . moveUp ( 1 ) hero . moveLeft ( 1 ) hero . moveDown ( 2 ) hero . jumpLeft…" at bounding box center [935, 368] width 393 height 409
type textarea "hero.moveUp(1) hero.moveLeft(1)"
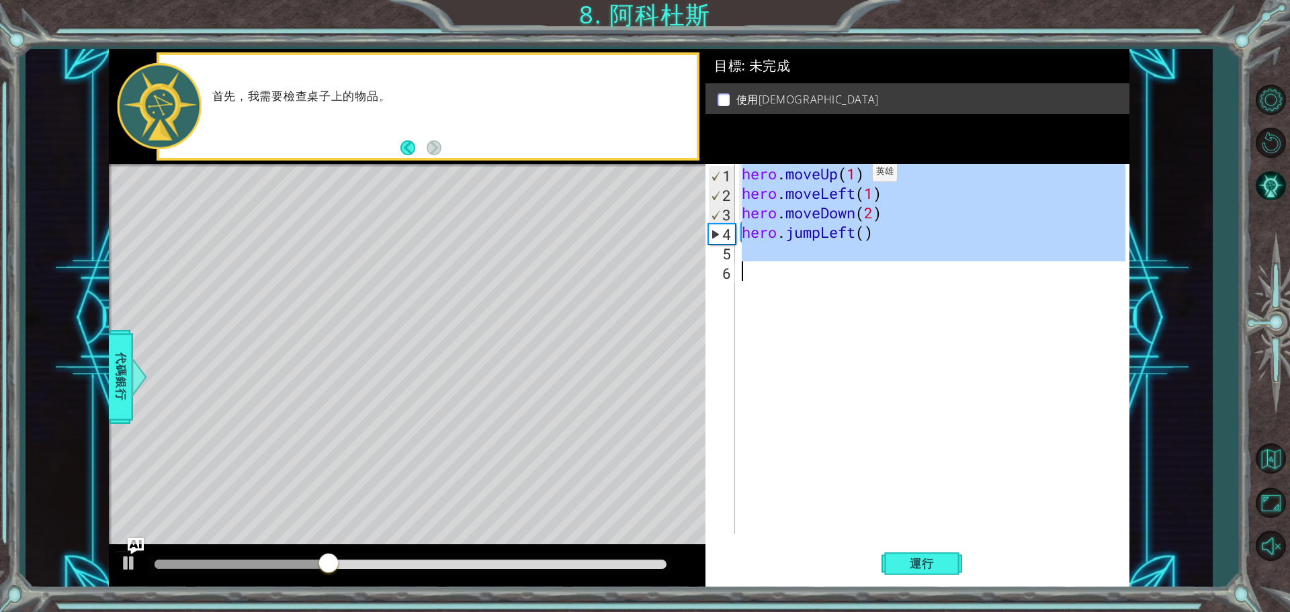
click at [852, 175] on div "hero . moveUp ( 1 ) hero . moveLeft ( 1 ) hero . moveDown ( 2 ) hero . jumpLeft…" at bounding box center [935, 368] width 393 height 409
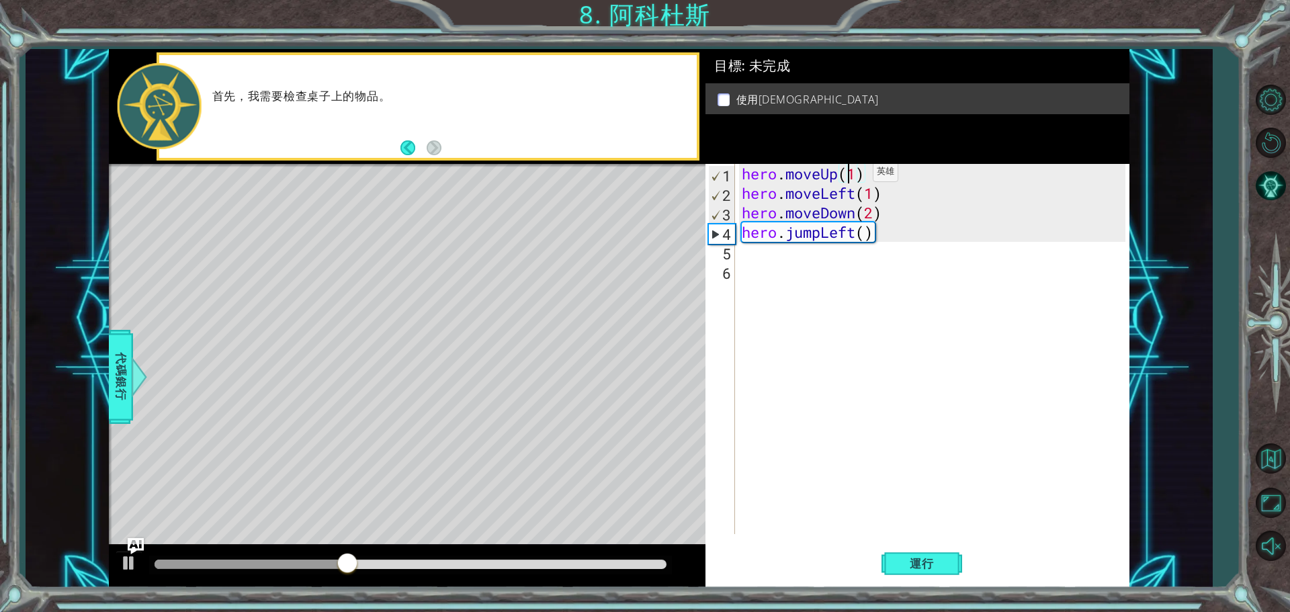
click at [852, 175] on div "hero . moveUp ( 1 ) hero . moveLeft ( 1 ) hero . moveDown ( 2 ) hero . jumpLeft…" at bounding box center [935, 368] width 393 height 409
type textarea "hero.moveUp(2)"
click at [941, 570] on button "運行" at bounding box center [921, 563] width 81 height 42
click at [744, 254] on div "hero . moveUp ( 2 ) hero . moveLeft ( 1 ) hero . moveDown ( 2 ) hero . jumpLeft…" at bounding box center [935, 368] width 393 height 409
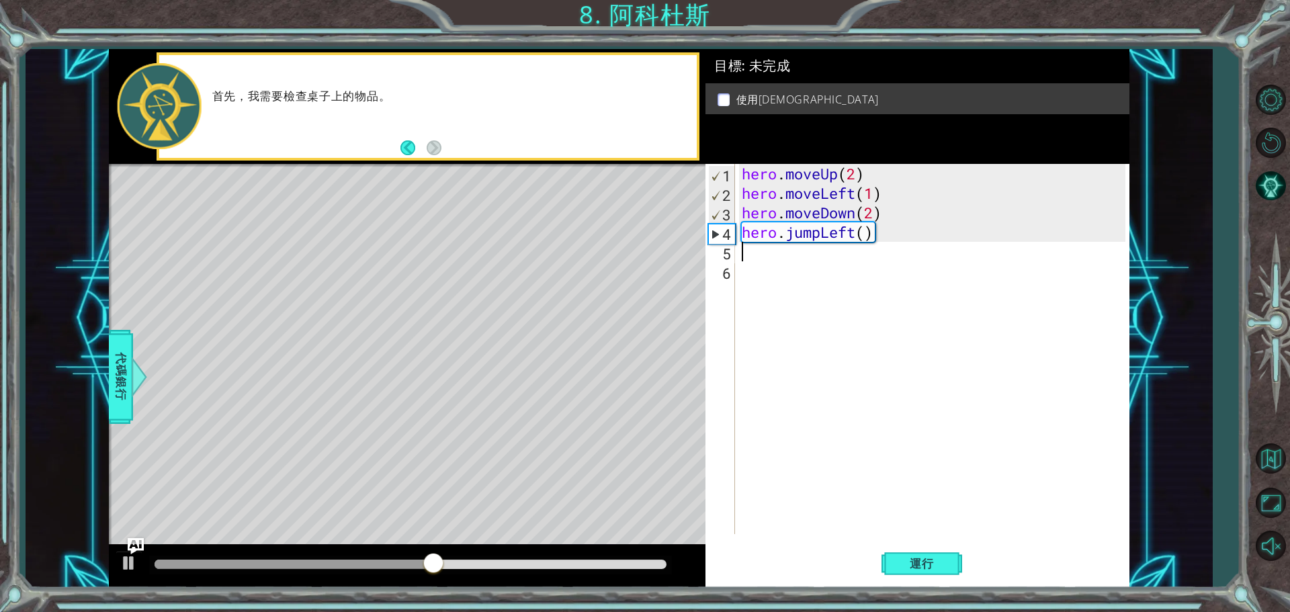
scroll to position [0, 0]
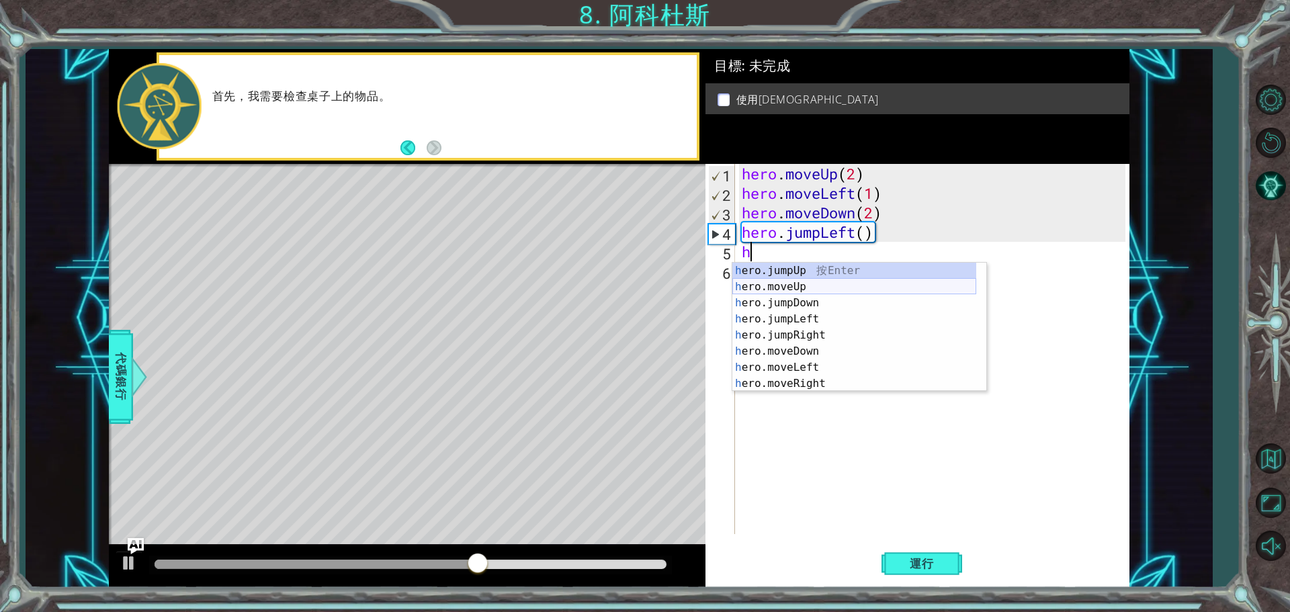
click at [810, 291] on div "h ero.jumpUp 按 Enter h ero.moveUp 按 Enter h ero.jumpDown 按 Enter h ero.jumpLeft…" at bounding box center [854, 343] width 244 height 161
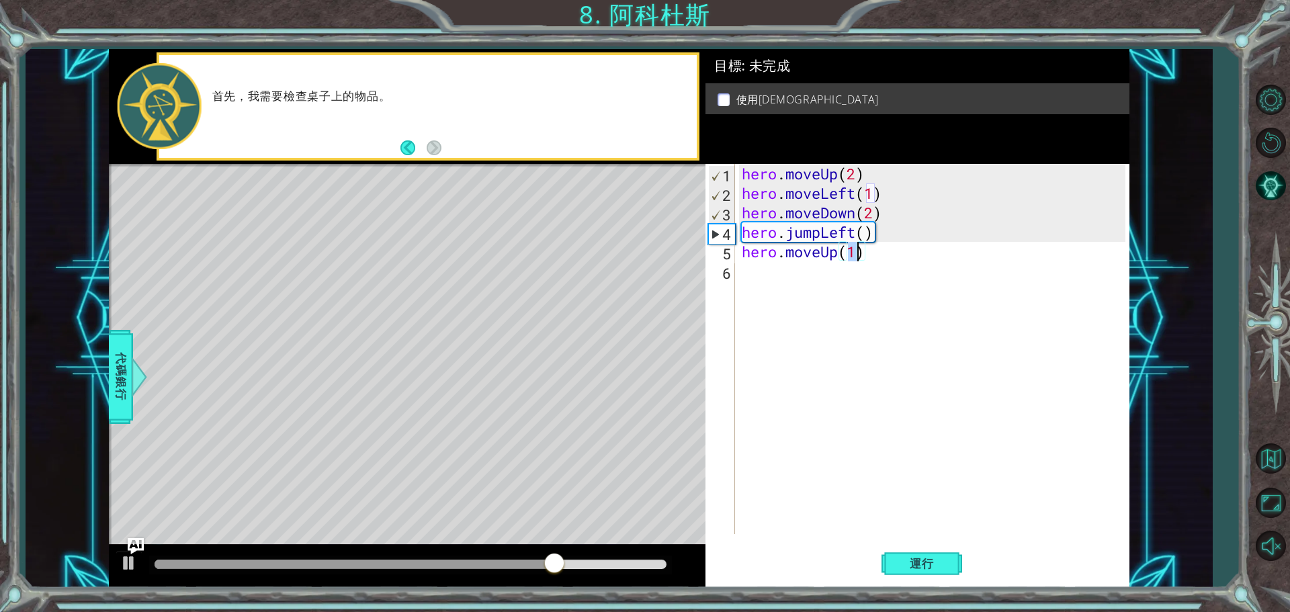
type textarea "hero.moveUp(2)"
click at [762, 279] on div "hero . moveUp ( 2 ) hero . moveLeft ( 1 ) hero . moveDown ( 2 ) hero . jumpLeft…" at bounding box center [935, 368] width 393 height 409
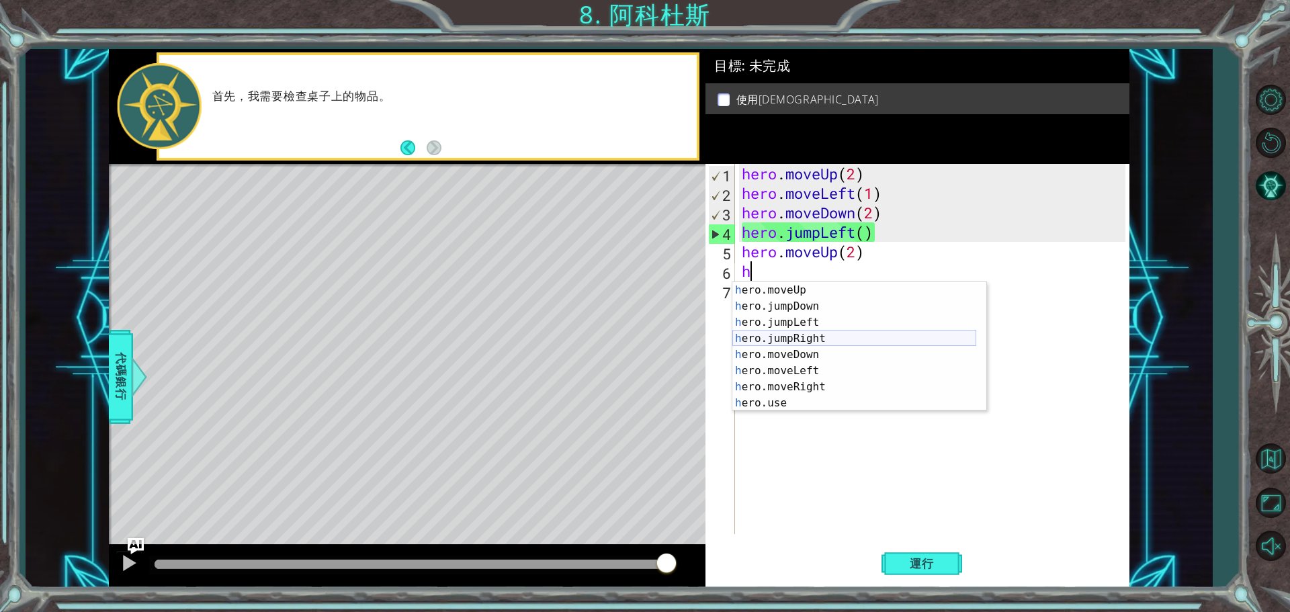
scroll to position [16, 0]
click at [812, 386] on div "h ero.moveUp 按 Enter h ero.jumpDown 按 Enter h ero.jumpLeft 按 Enter h ero.jumpRi…" at bounding box center [854, 362] width 244 height 161
type textarea "hero.moveRight(1)"
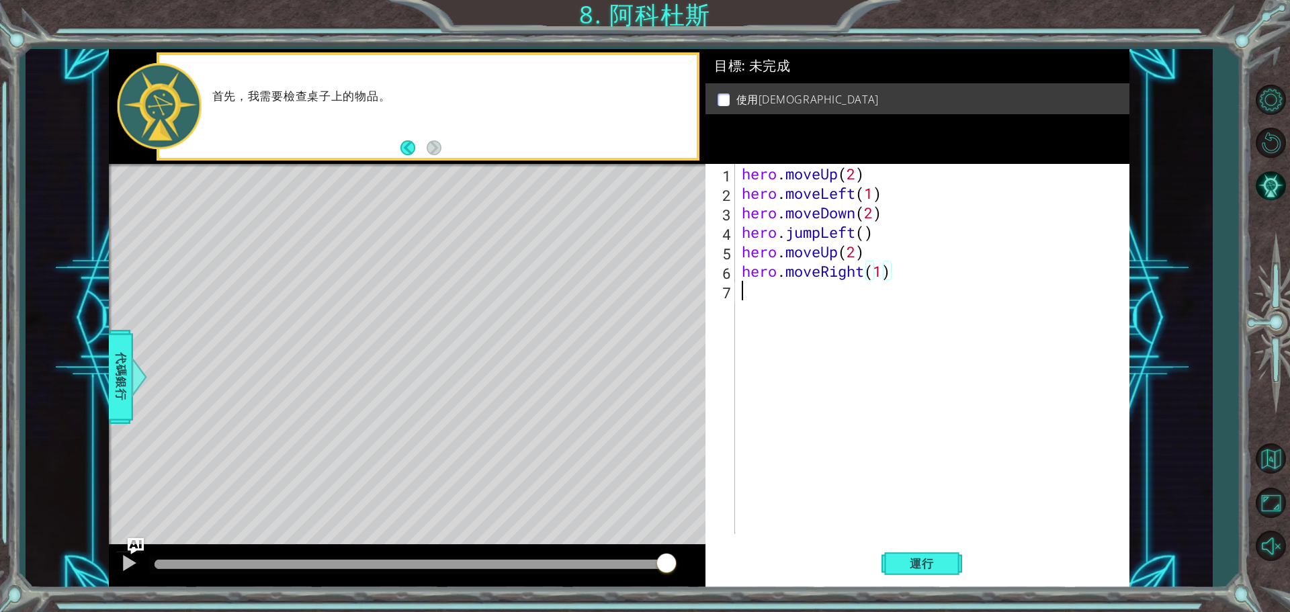
click at [771, 297] on div "hero . moveUp ( 2 ) hero . moveLeft ( 1 ) hero . moveDown ( 2 ) hero . jumpLeft…" at bounding box center [935, 368] width 393 height 409
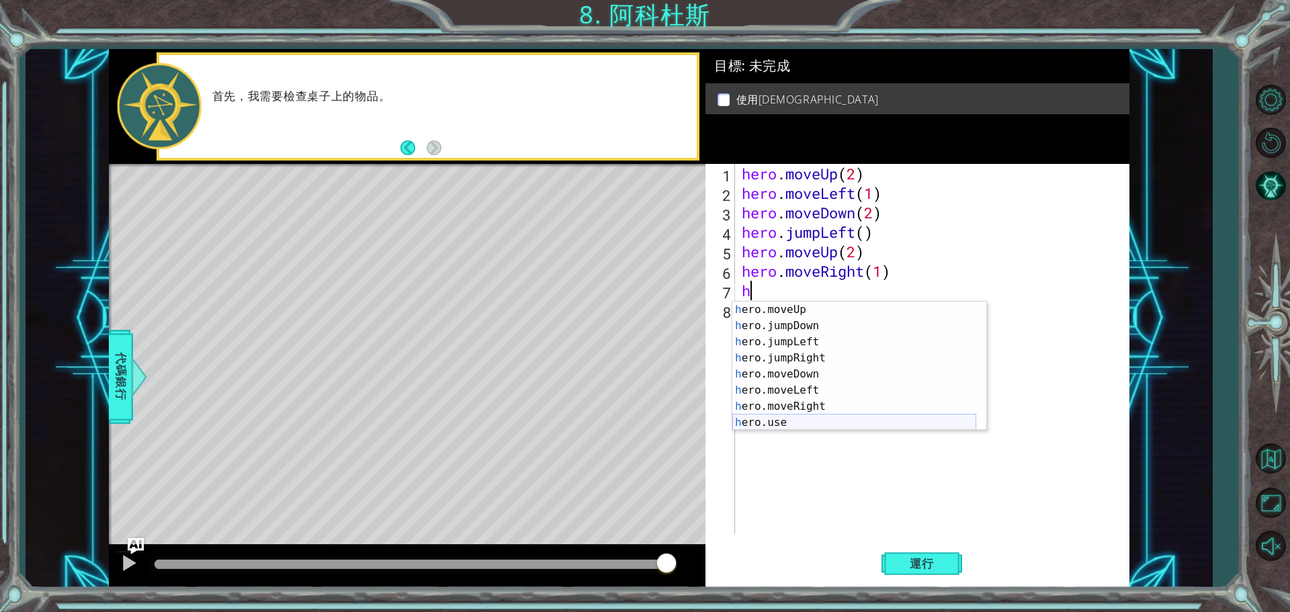
click at [789, 422] on div "h ero.moveUp 按 Enter h ero.jumpDown 按 Enter h ero.jumpLeft 按 Enter h ero.jumpRi…" at bounding box center [854, 382] width 244 height 161
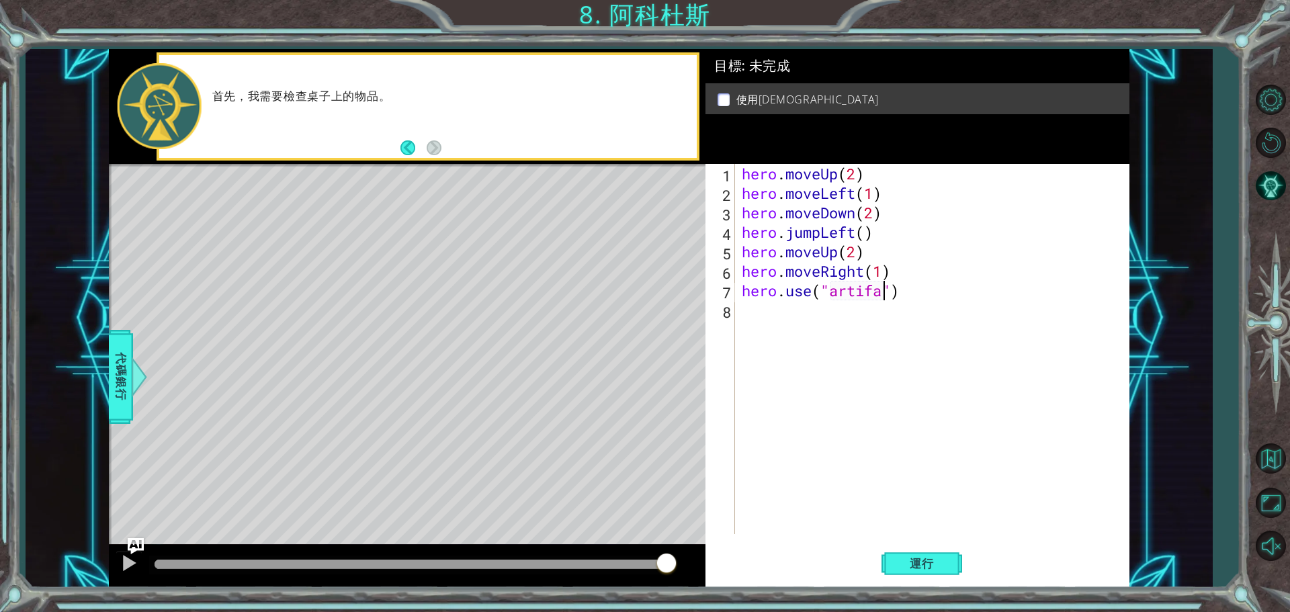
scroll to position [0, 7]
type textarea "hero.use("artifact")"
click at [934, 564] on span "運行" at bounding box center [921, 563] width 51 height 13
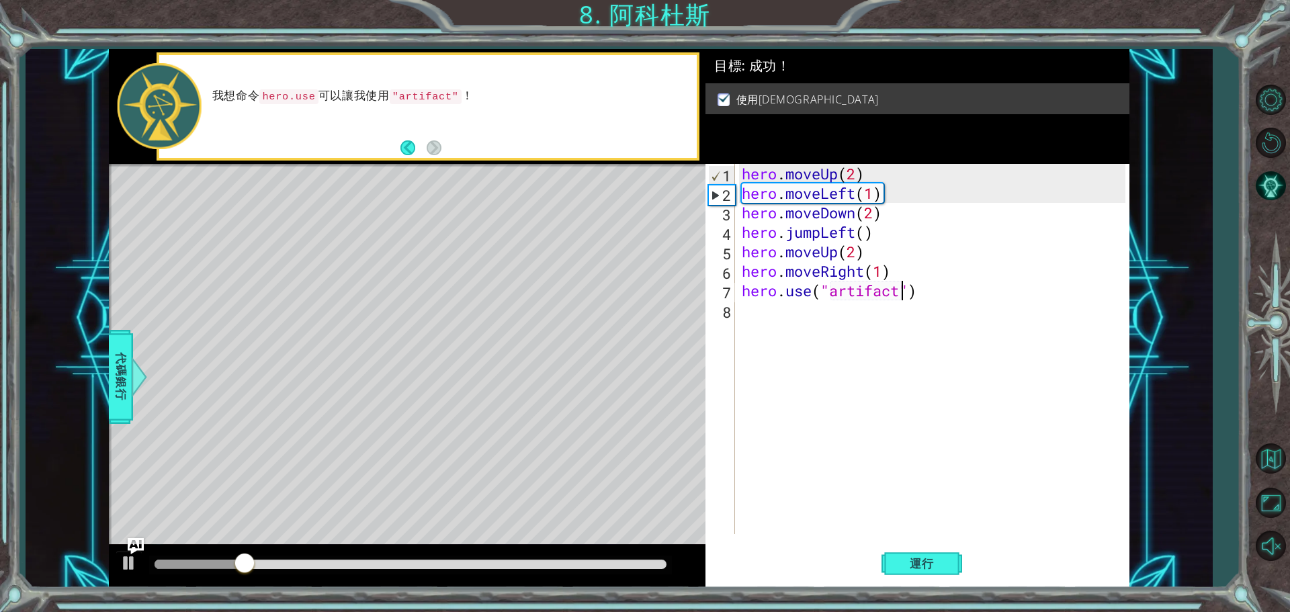
click at [660, 570] on div at bounding box center [410, 565] width 523 height 19
click at [657, 562] on div at bounding box center [411, 564] width 512 height 9
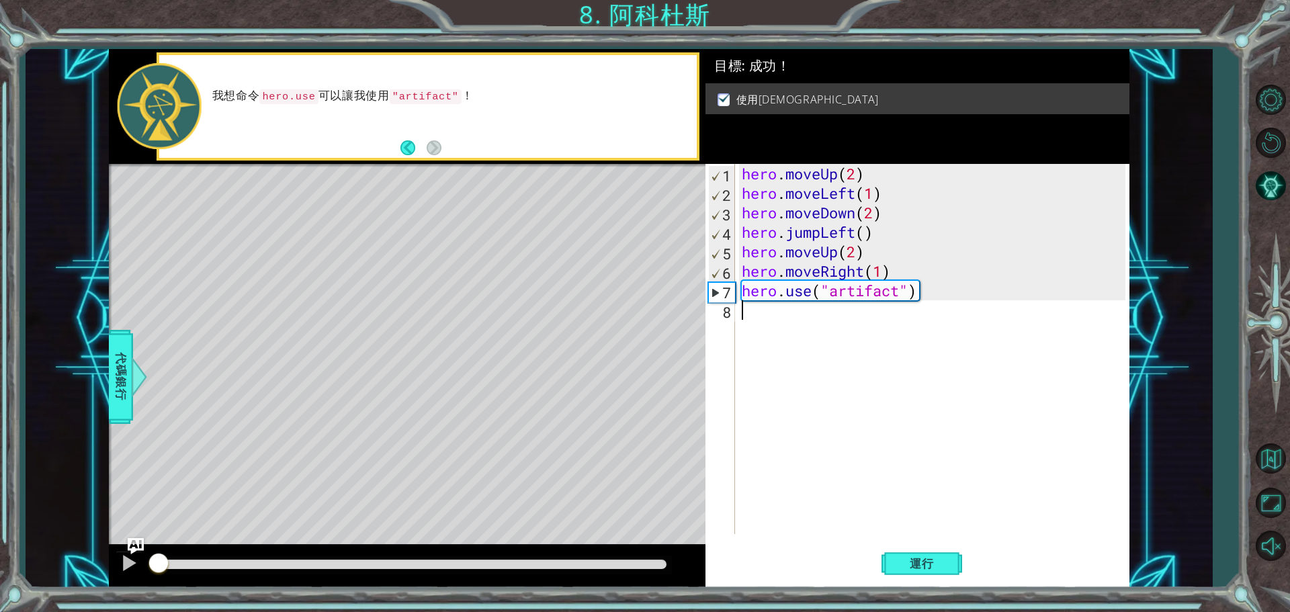
click at [870, 336] on div "hero . moveUp ( 2 ) hero . moveLeft ( 1 ) hero . moveDown ( 2 ) hero . jumpLeft…" at bounding box center [935, 368] width 393 height 409
click at [934, 557] on span "運行" at bounding box center [921, 563] width 51 height 13
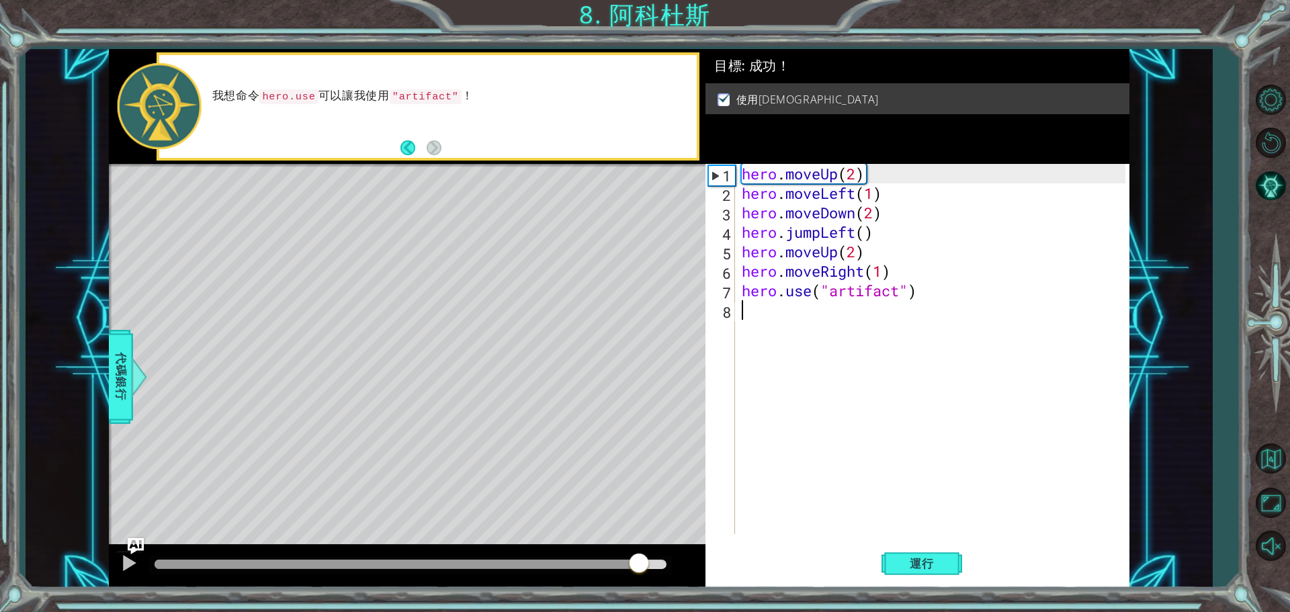
click at [639, 564] on div at bounding box center [411, 564] width 512 height 9
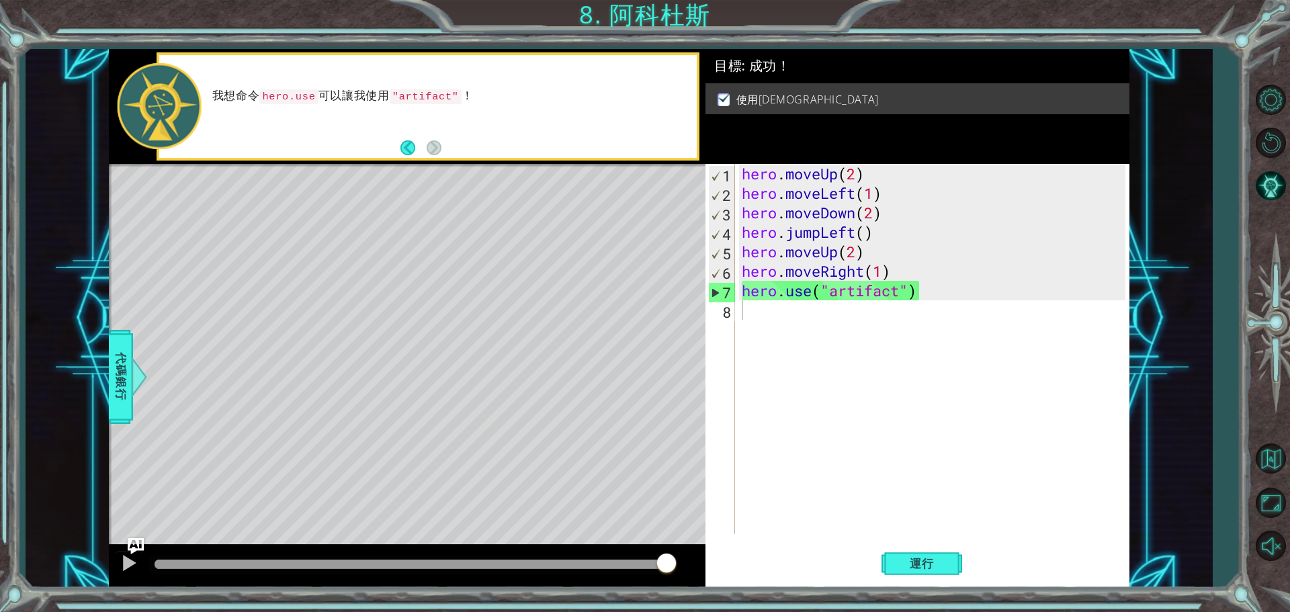
drag, startPoint x: 640, startPoint y: 560, endPoint x: 768, endPoint y: 564, distance: 127.7
click at [768, 564] on div "1 ההההההההההההההההההההההההההההההההההההההההההההההההההההההההההההההההההההההההההההה…" at bounding box center [619, 318] width 1020 height 539
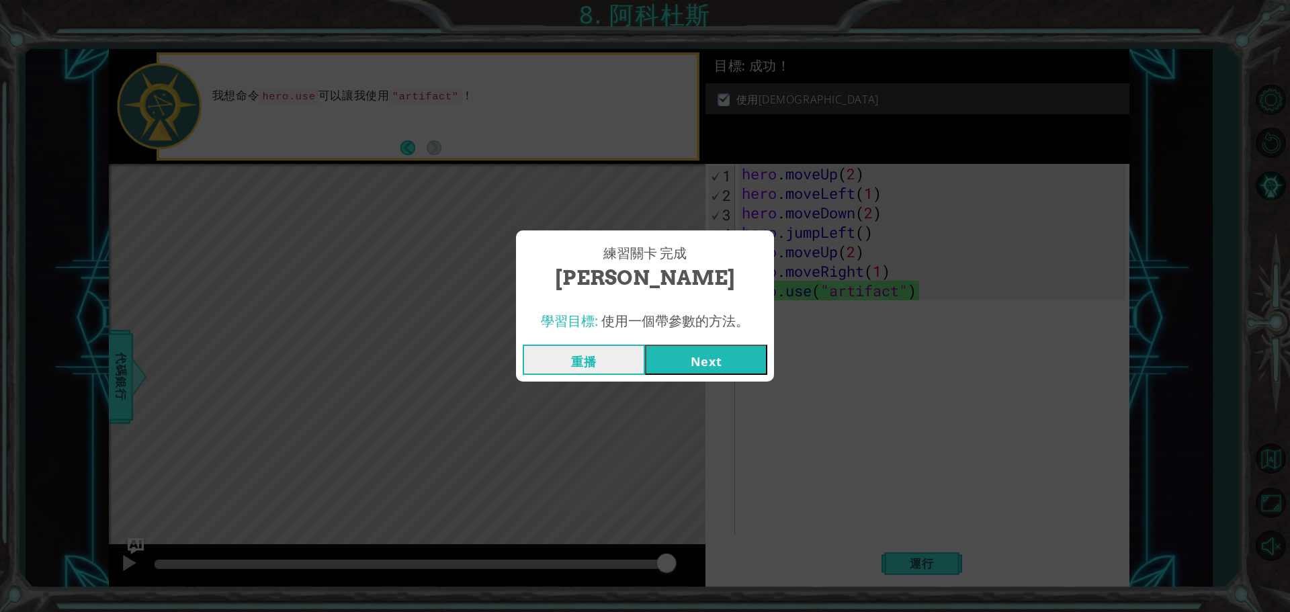
click at [696, 365] on button "Next" at bounding box center [706, 360] width 122 height 30
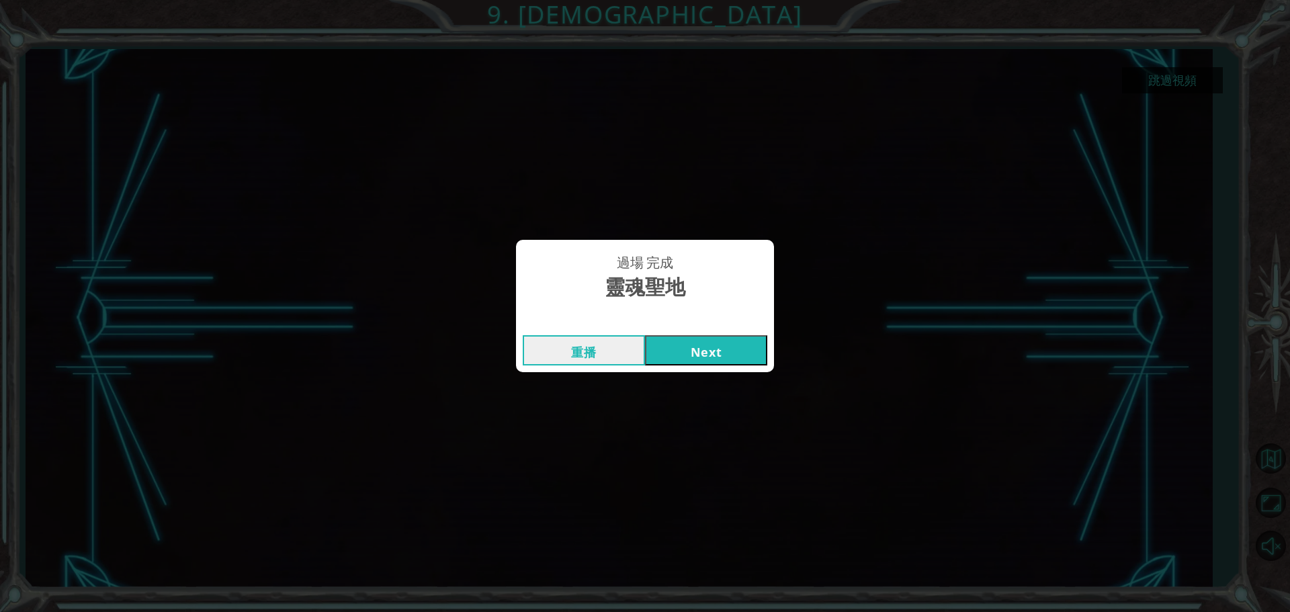
click at [709, 350] on button "Next" at bounding box center [706, 350] width 122 height 30
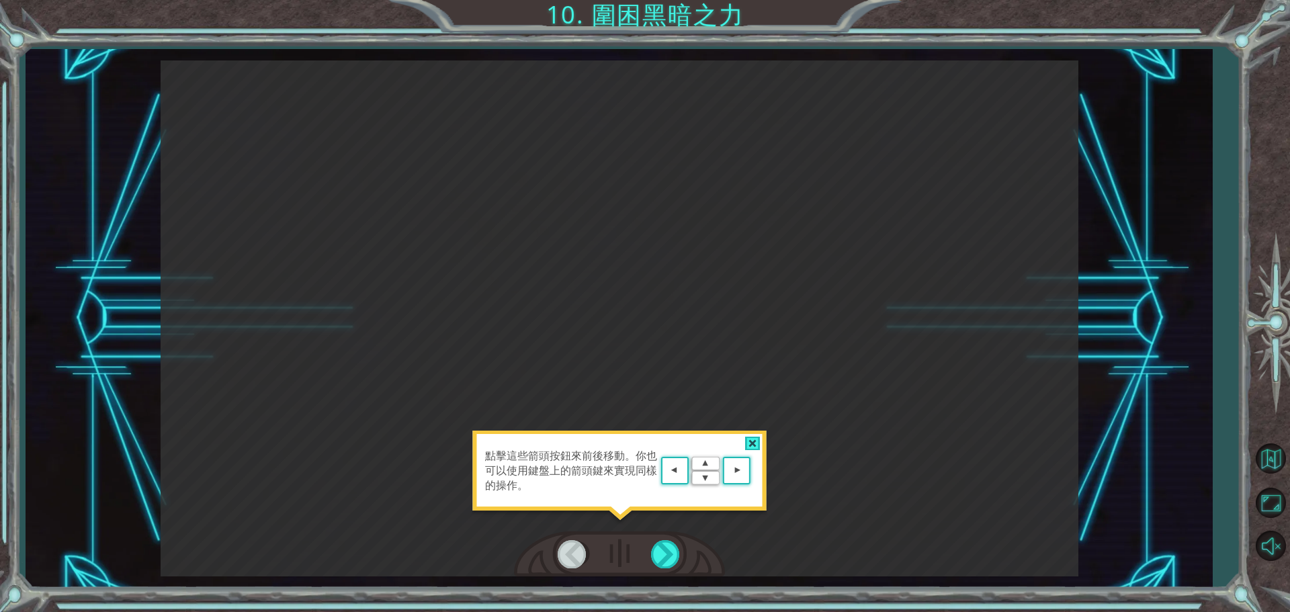
click at [754, 471] on area at bounding box center [754, 471] width 0 height 0
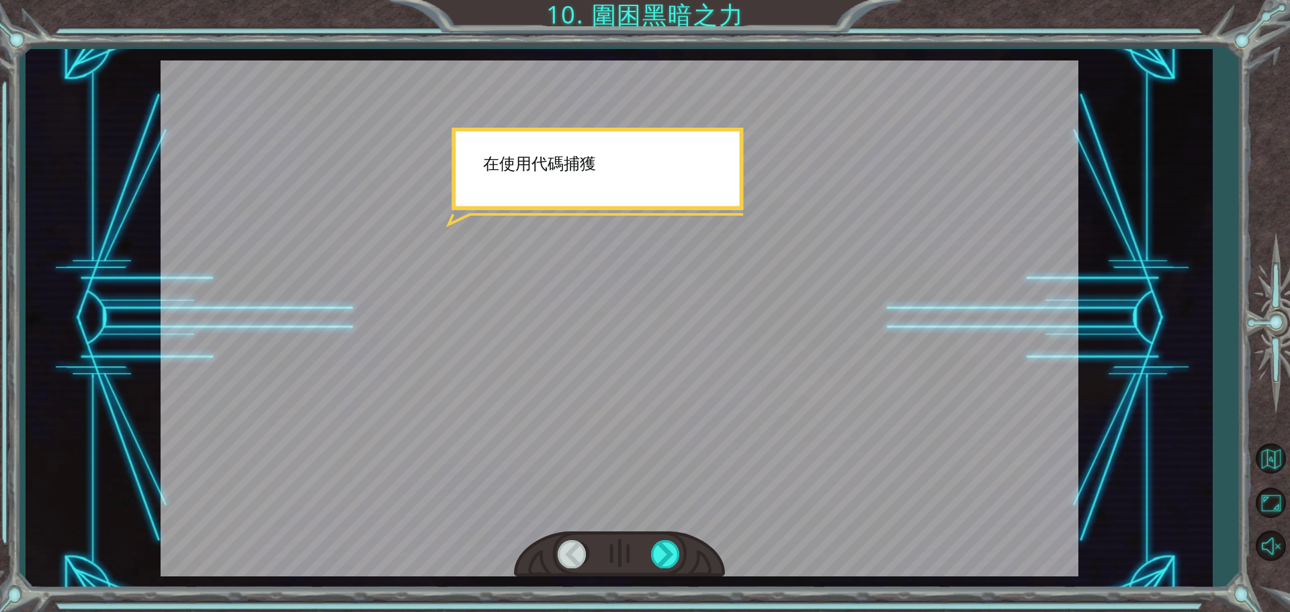
click at [570, 331] on div at bounding box center [620, 318] width 918 height 516
click at [726, 346] on div at bounding box center [620, 318] width 918 height 516
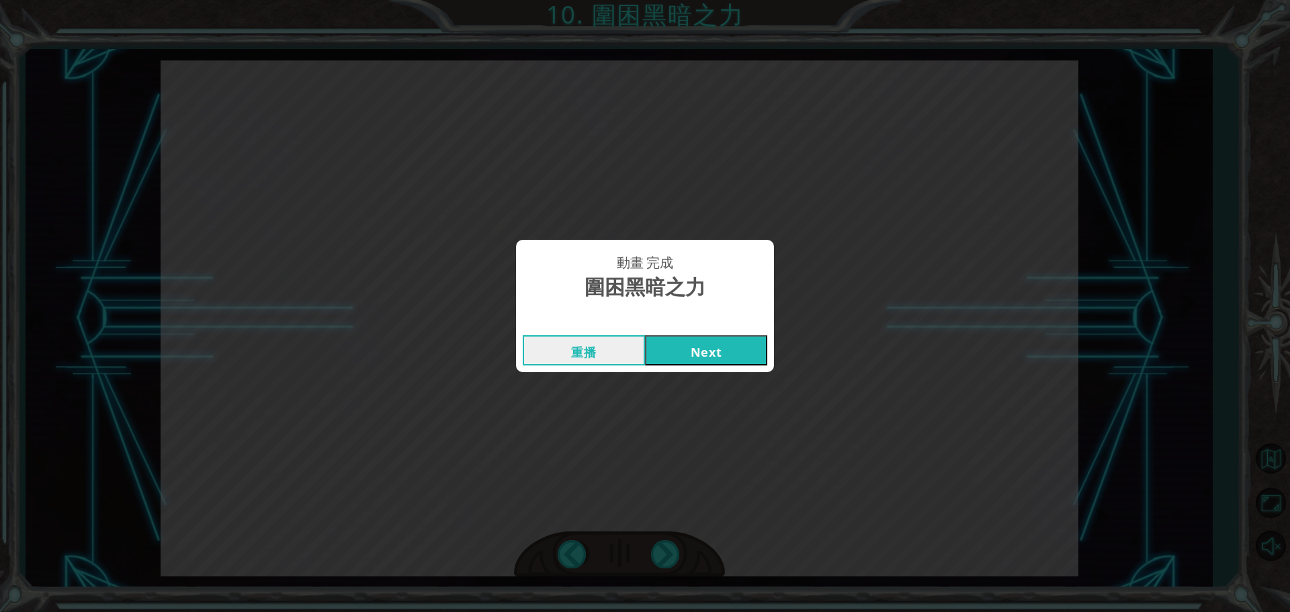
click at [697, 341] on button "Next" at bounding box center [706, 350] width 122 height 30
